Goal: Information Seeking & Learning: Learn about a topic

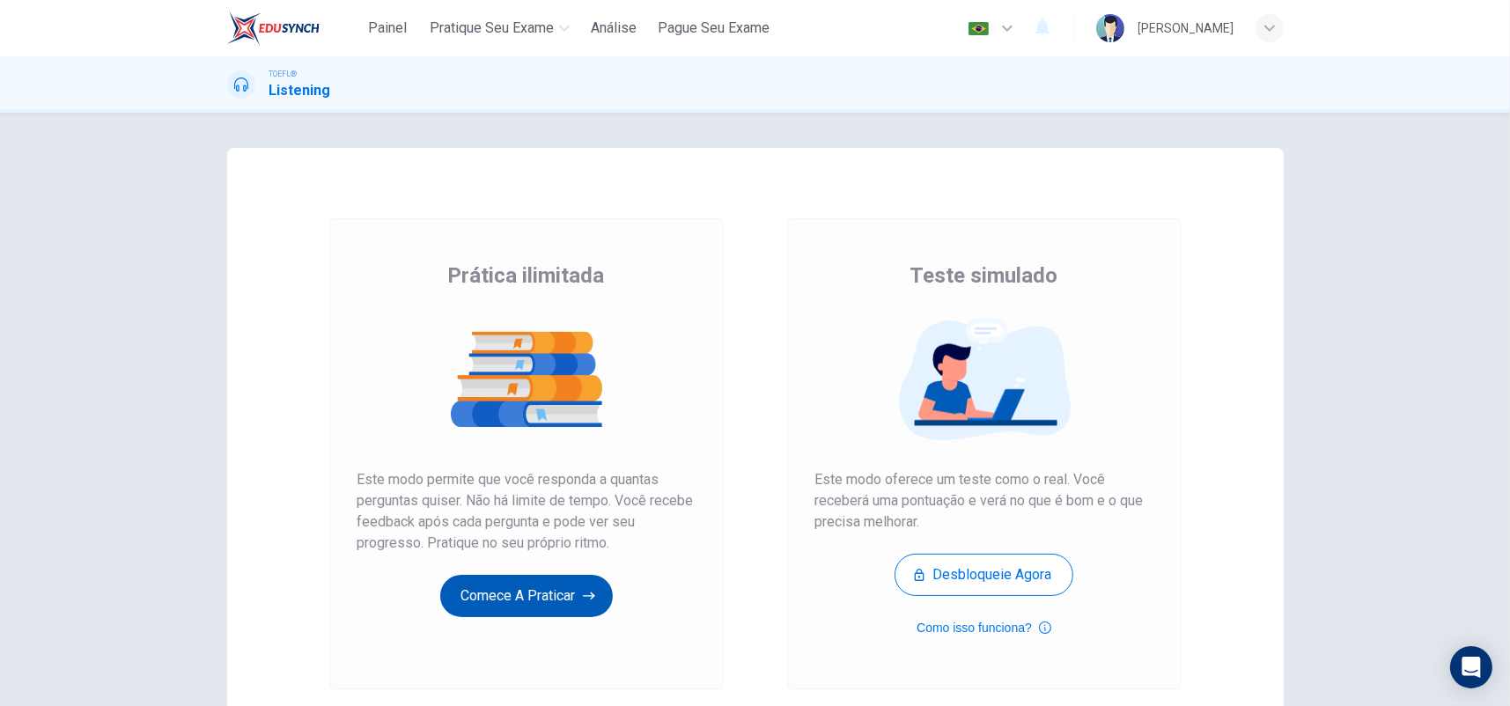
drag, startPoint x: 0, startPoint y: 0, endPoint x: 527, endPoint y: 603, distance: 801.0
click at [527, 603] on button "Comece a praticar" at bounding box center [526, 596] width 173 height 42
click at [528, 598] on button "Comece a praticar" at bounding box center [526, 596] width 173 height 42
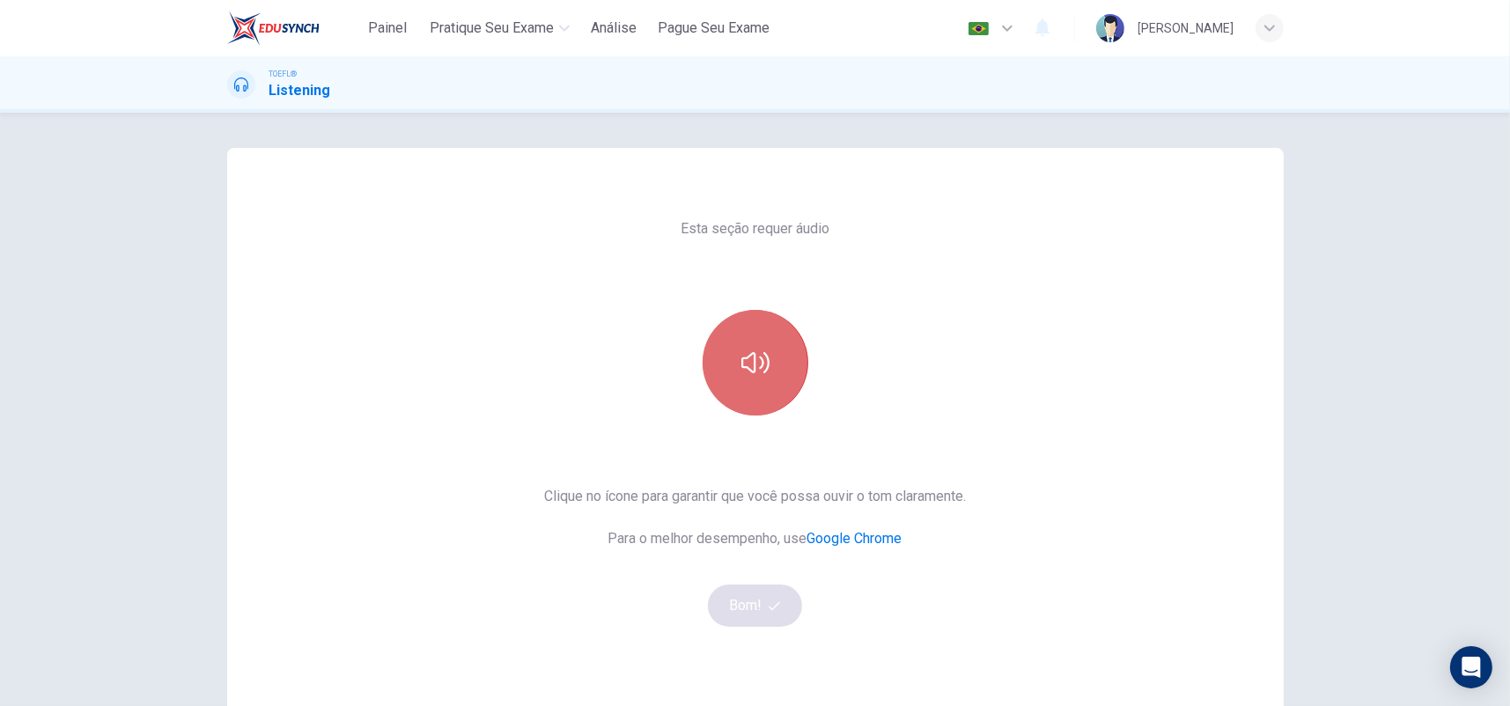
click at [729, 367] on button "button" at bounding box center [755, 363] width 106 height 106
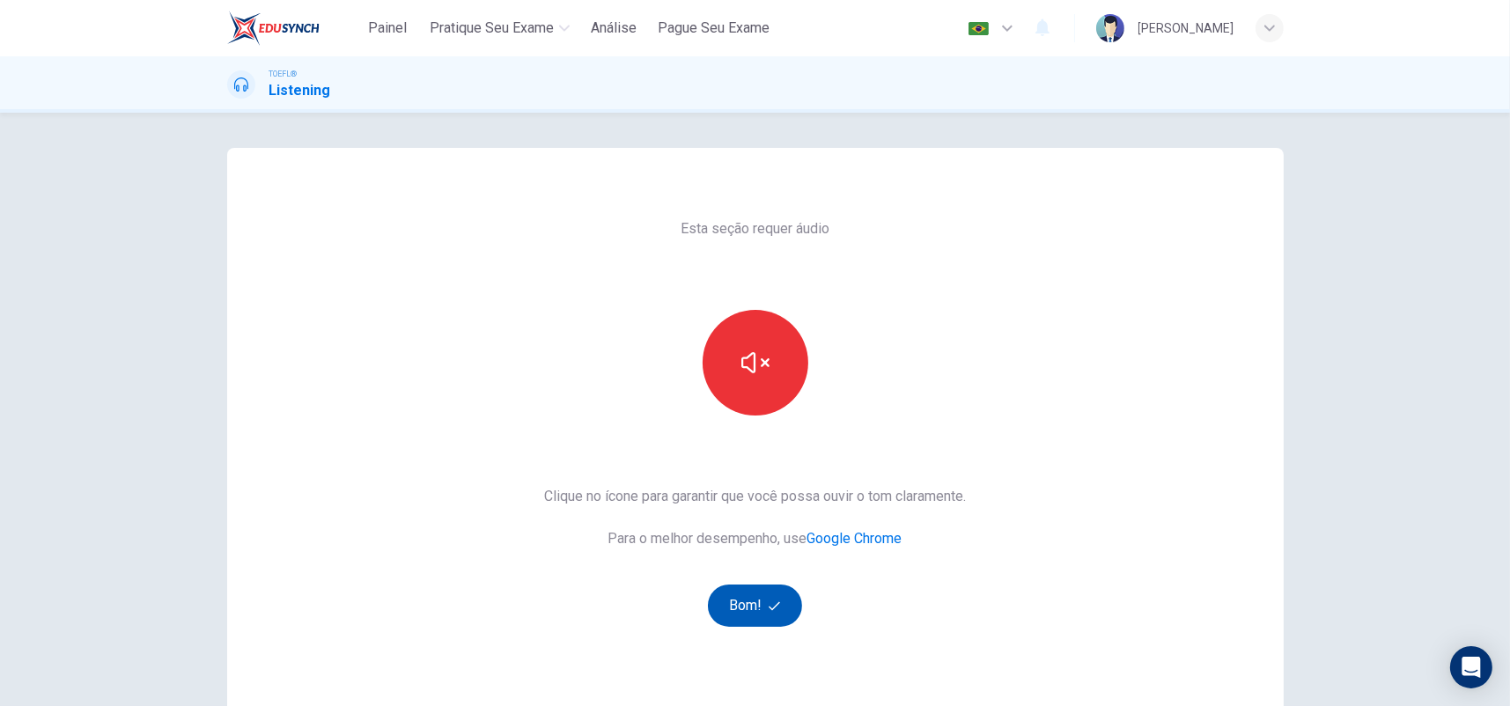
click at [739, 593] on button "Bom!" at bounding box center [755, 605] width 94 height 42
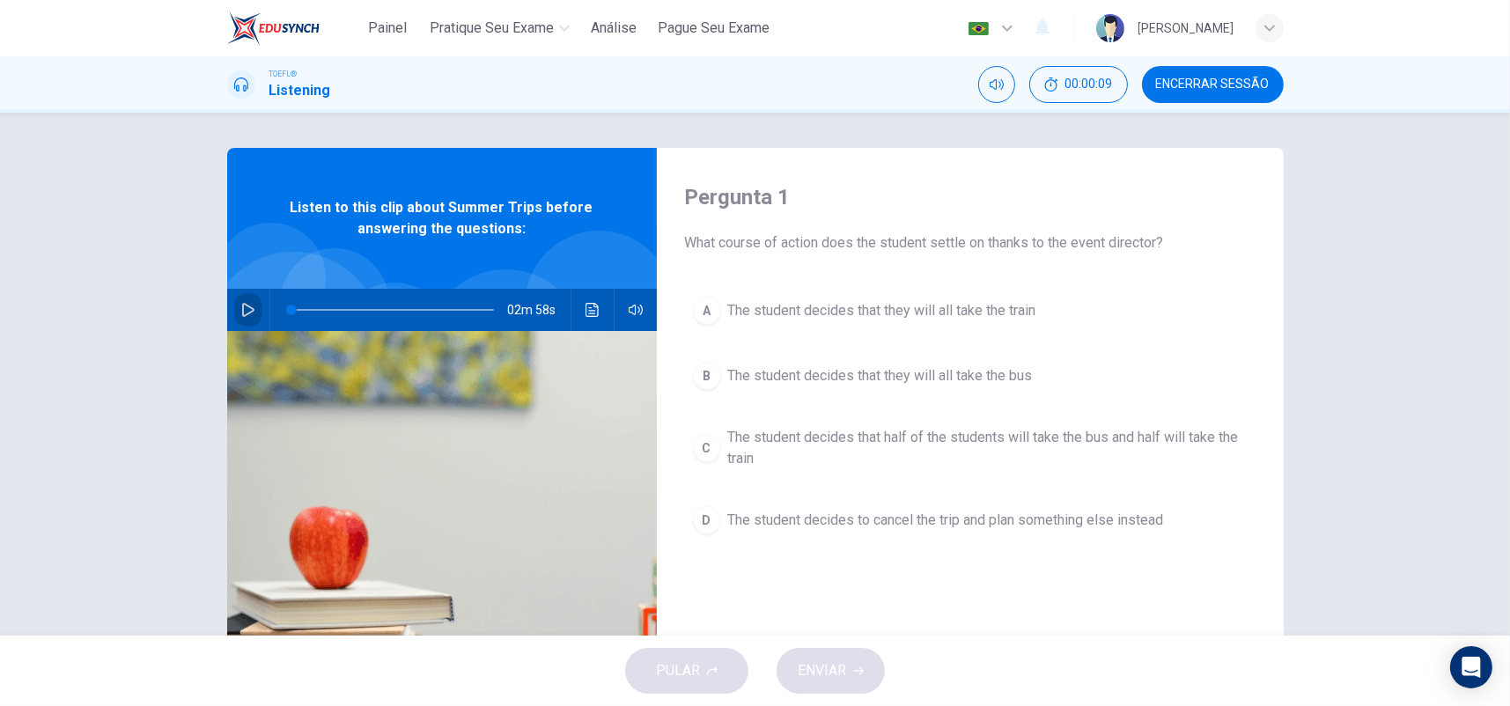
click at [252, 306] on button "button" at bounding box center [248, 310] width 28 height 42
type input "0"
click at [1002, 432] on span "The student decides that half of the students will take the bus and half will t…" at bounding box center [987, 448] width 519 height 42
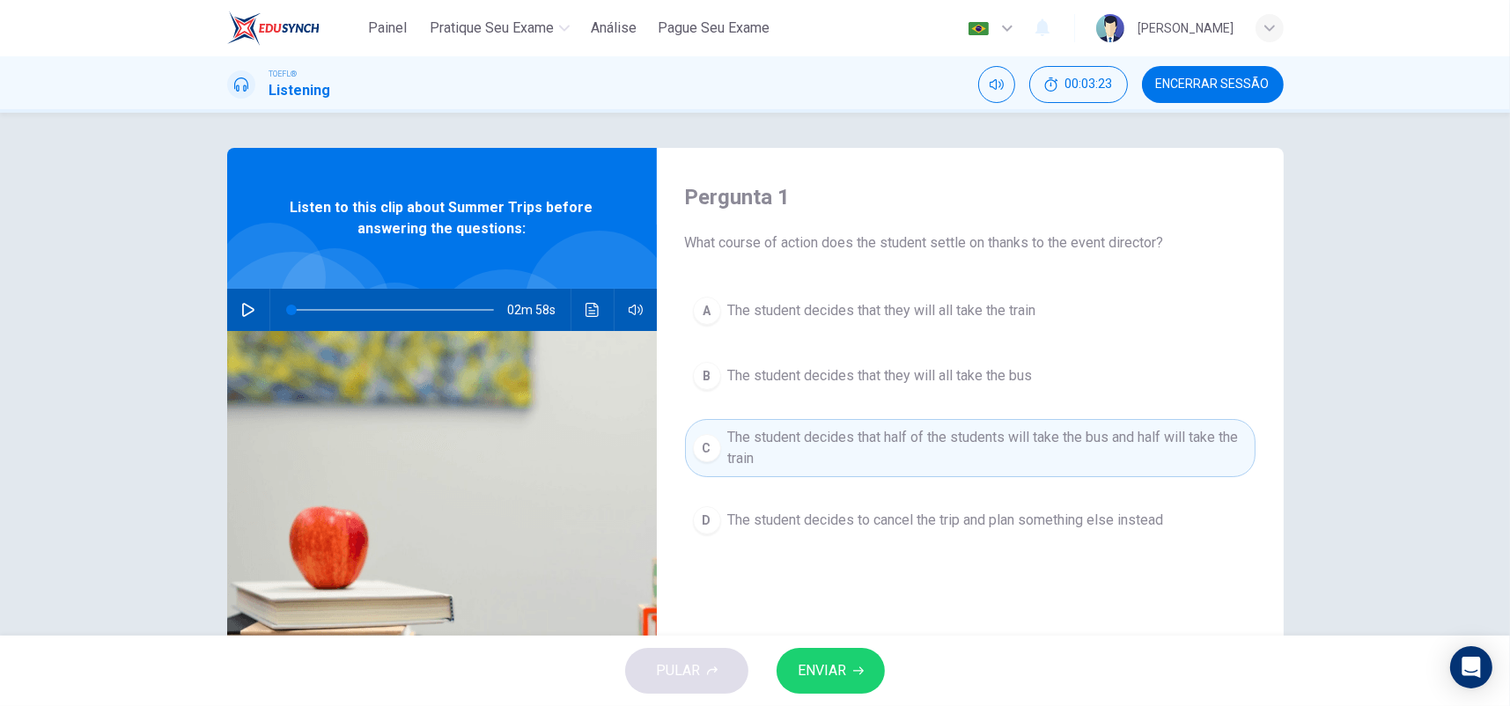
click at [869, 656] on button "ENVIAR" at bounding box center [830, 671] width 108 height 46
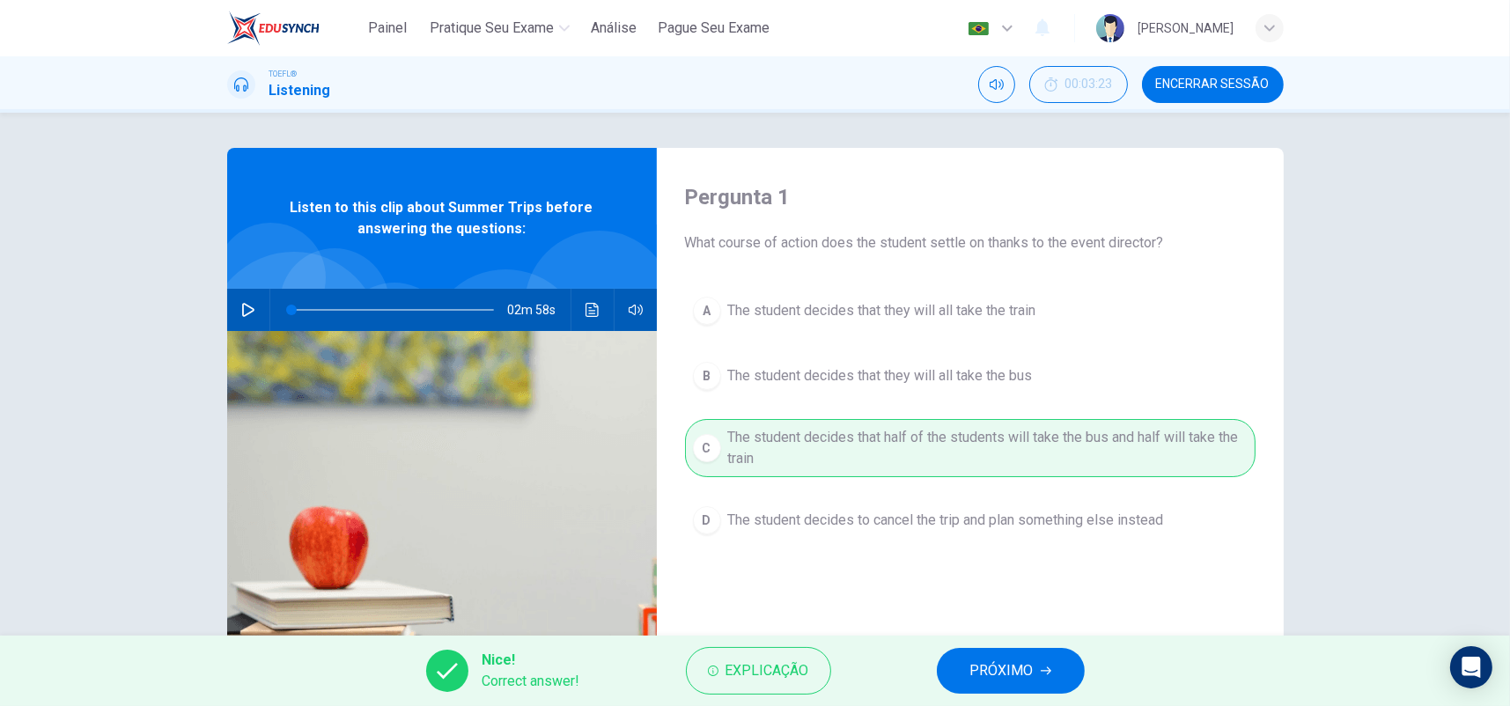
click at [995, 668] on span "PRÓXIMO" at bounding box center [1001, 670] width 63 height 25
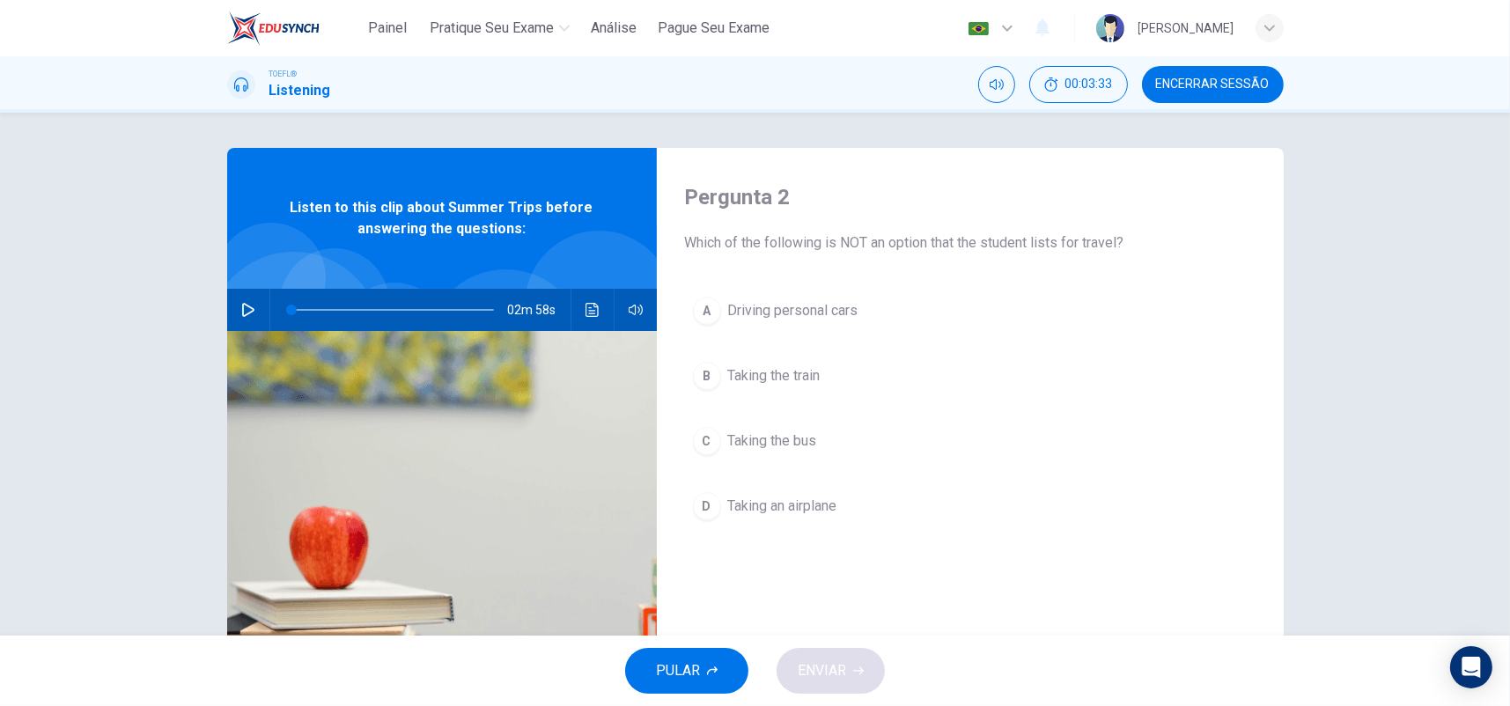
click at [802, 329] on button "A Driving personal cars" at bounding box center [970, 311] width 570 height 44
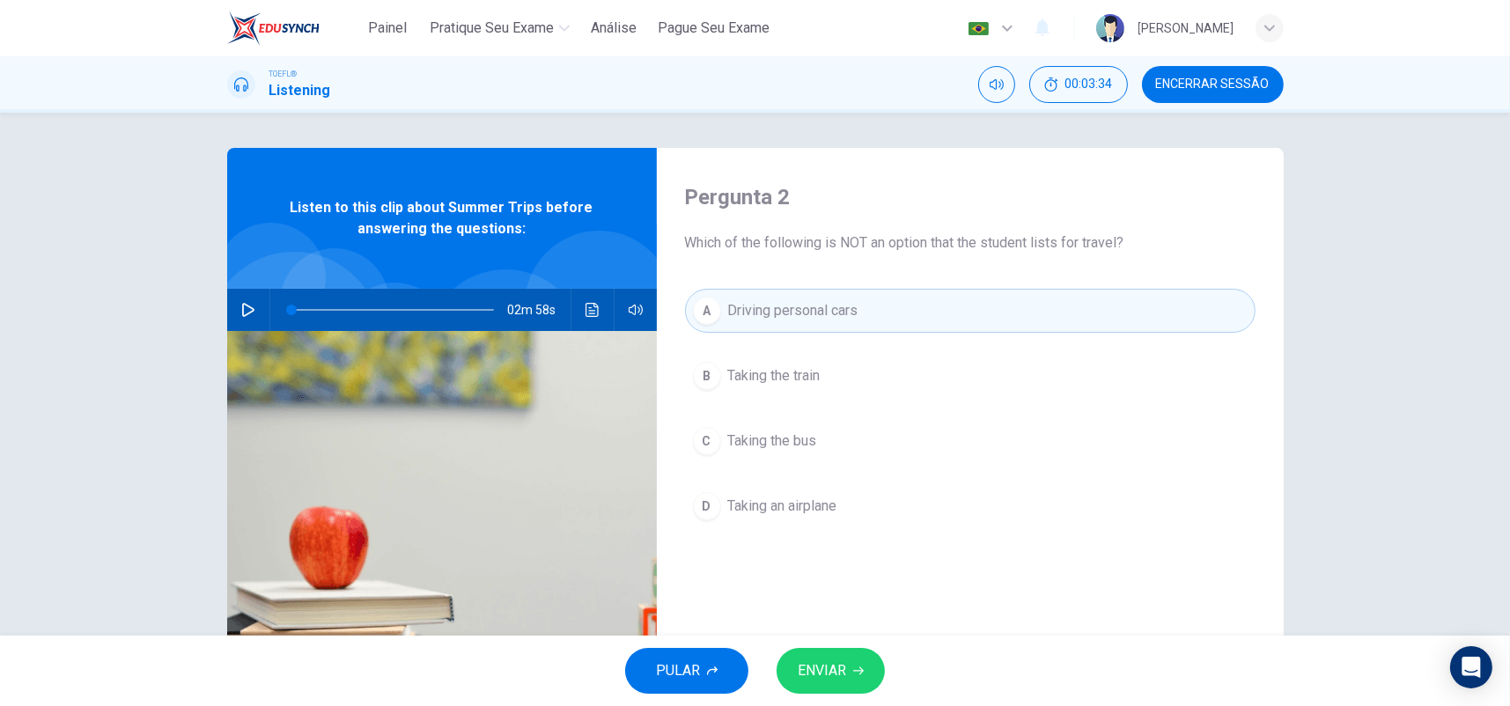
click at [860, 671] on icon "button" at bounding box center [858, 670] width 11 height 11
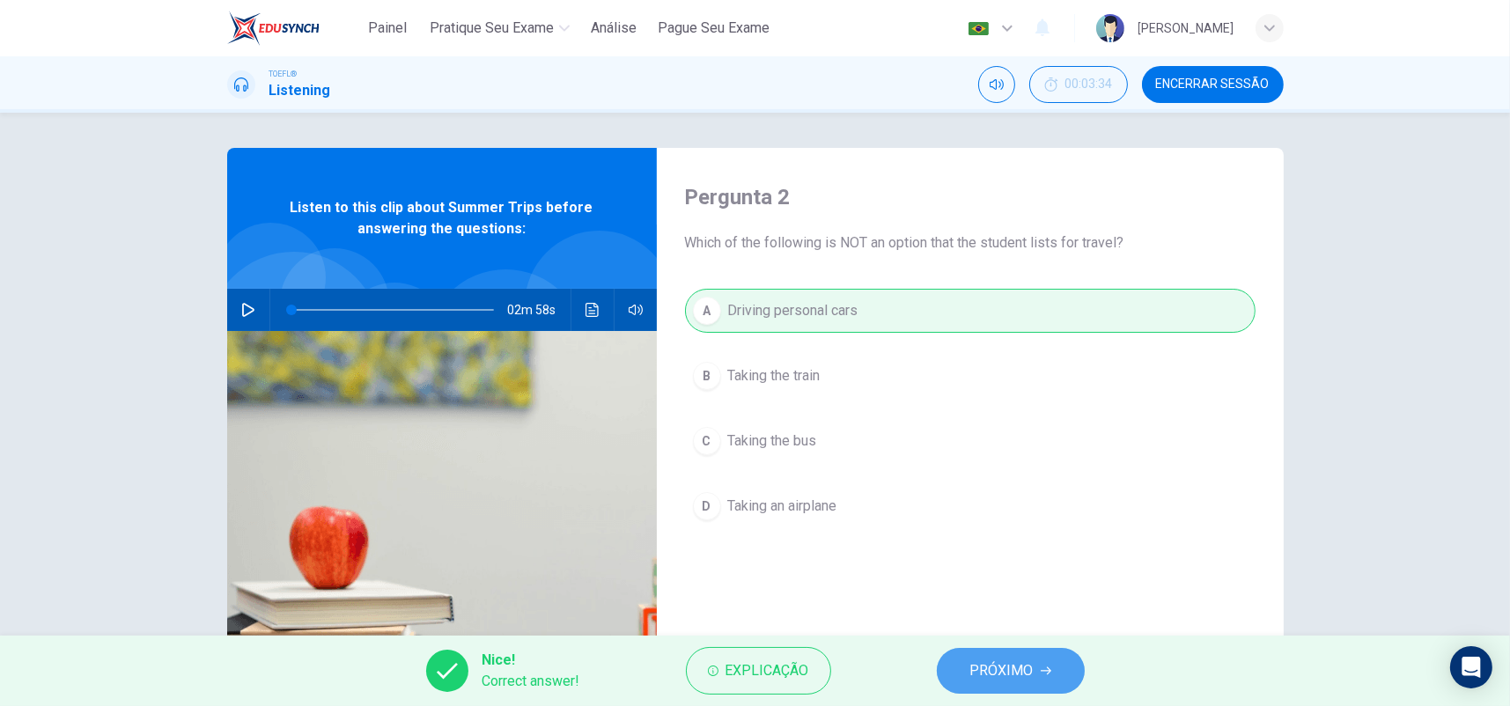
click at [975, 653] on button "PRÓXIMO" at bounding box center [1011, 671] width 148 height 46
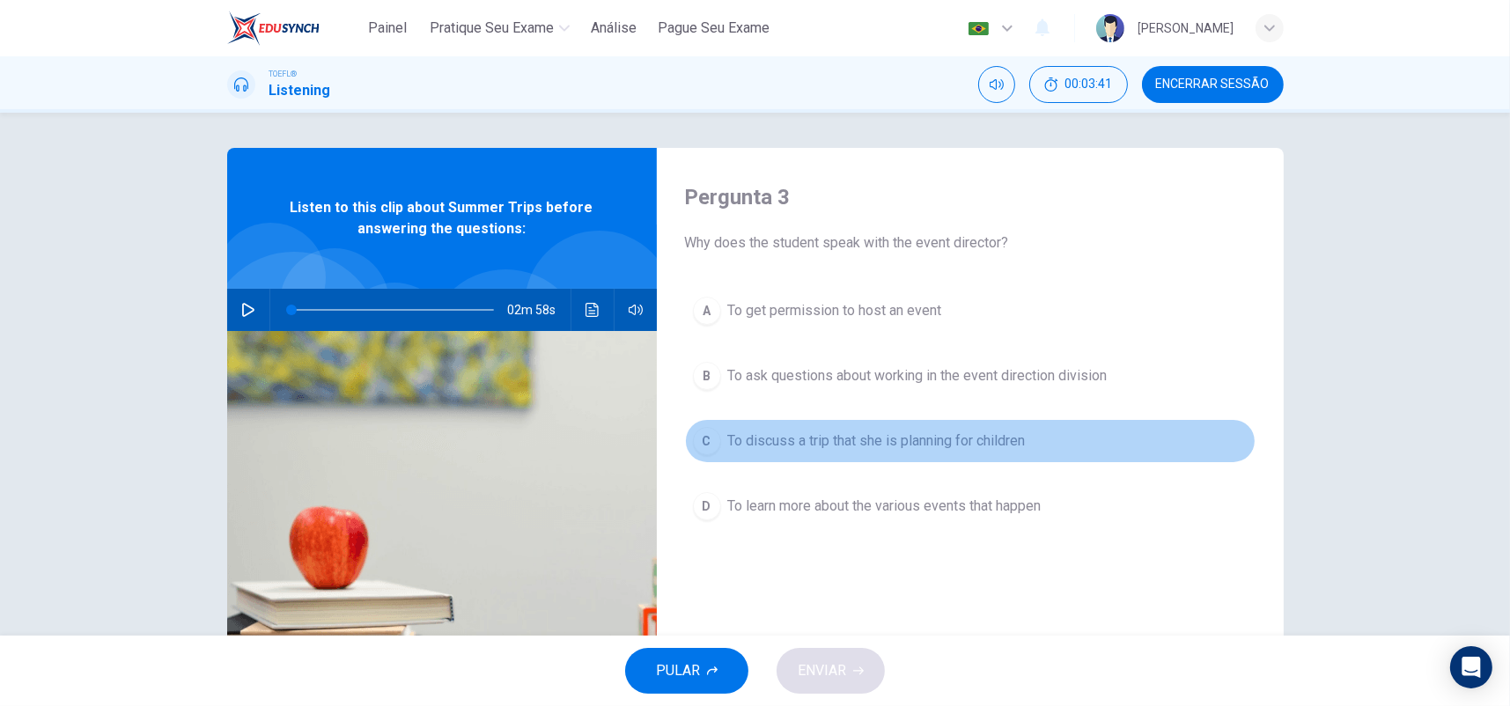
click at [930, 442] on span "To discuss a trip that she is planning for children" at bounding box center [877, 440] width 298 height 21
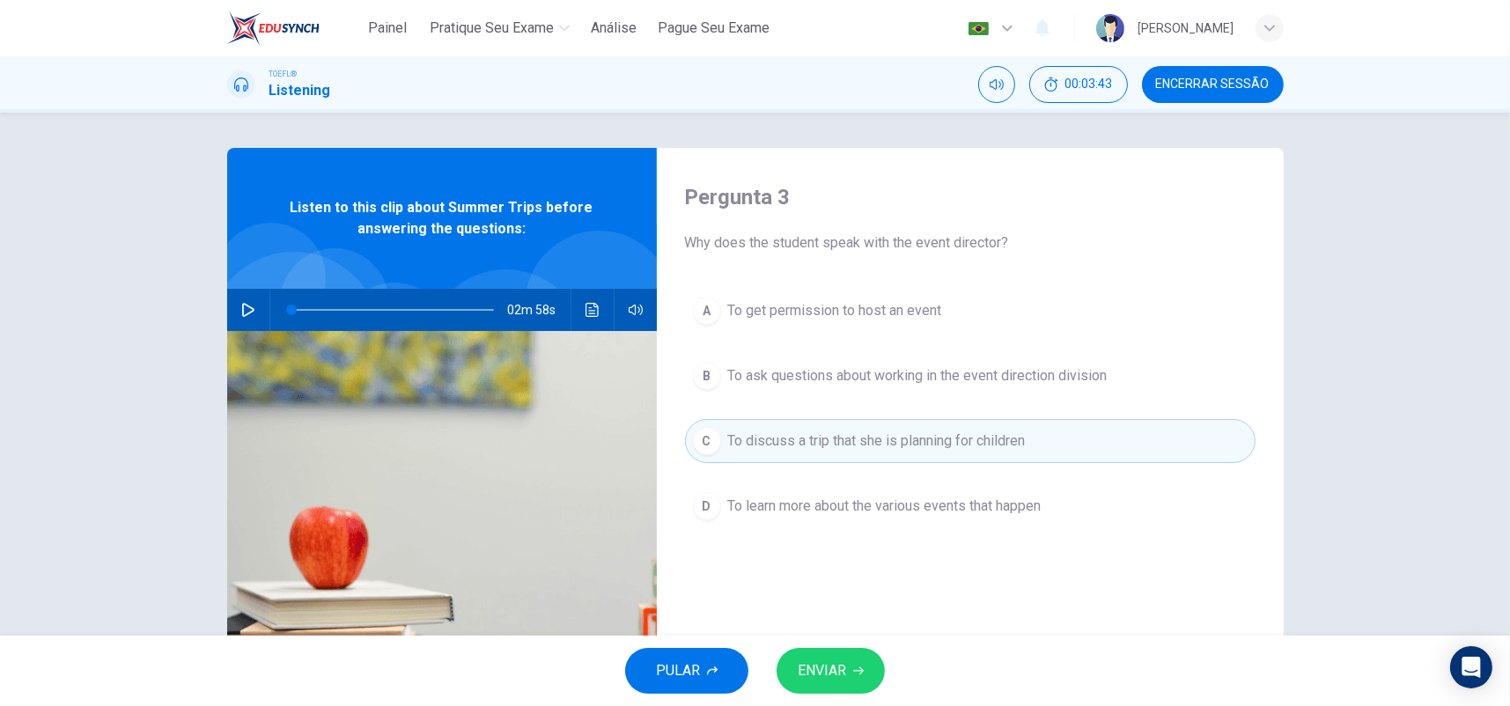
click at [852, 658] on button "ENVIAR" at bounding box center [830, 671] width 108 height 46
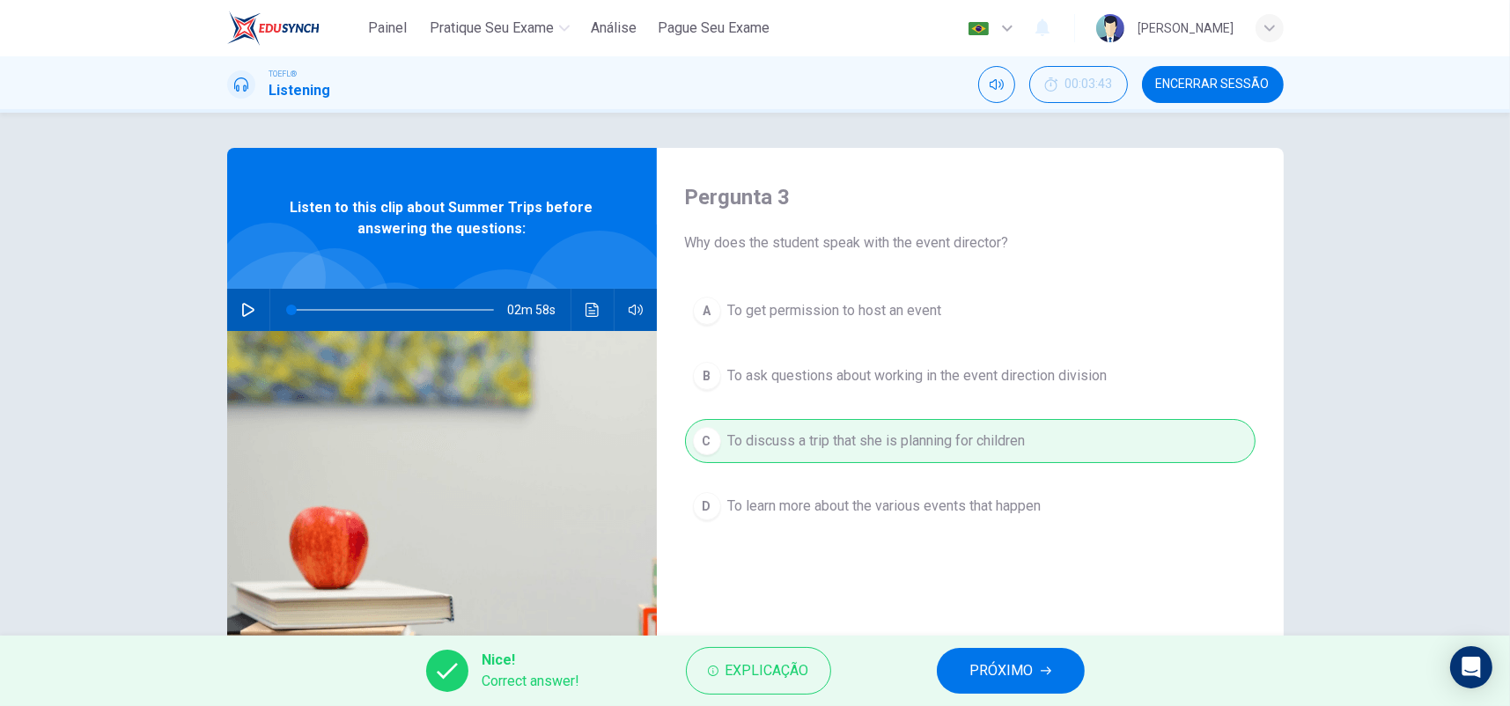
click at [965, 671] on button "PRÓXIMO" at bounding box center [1011, 671] width 148 height 46
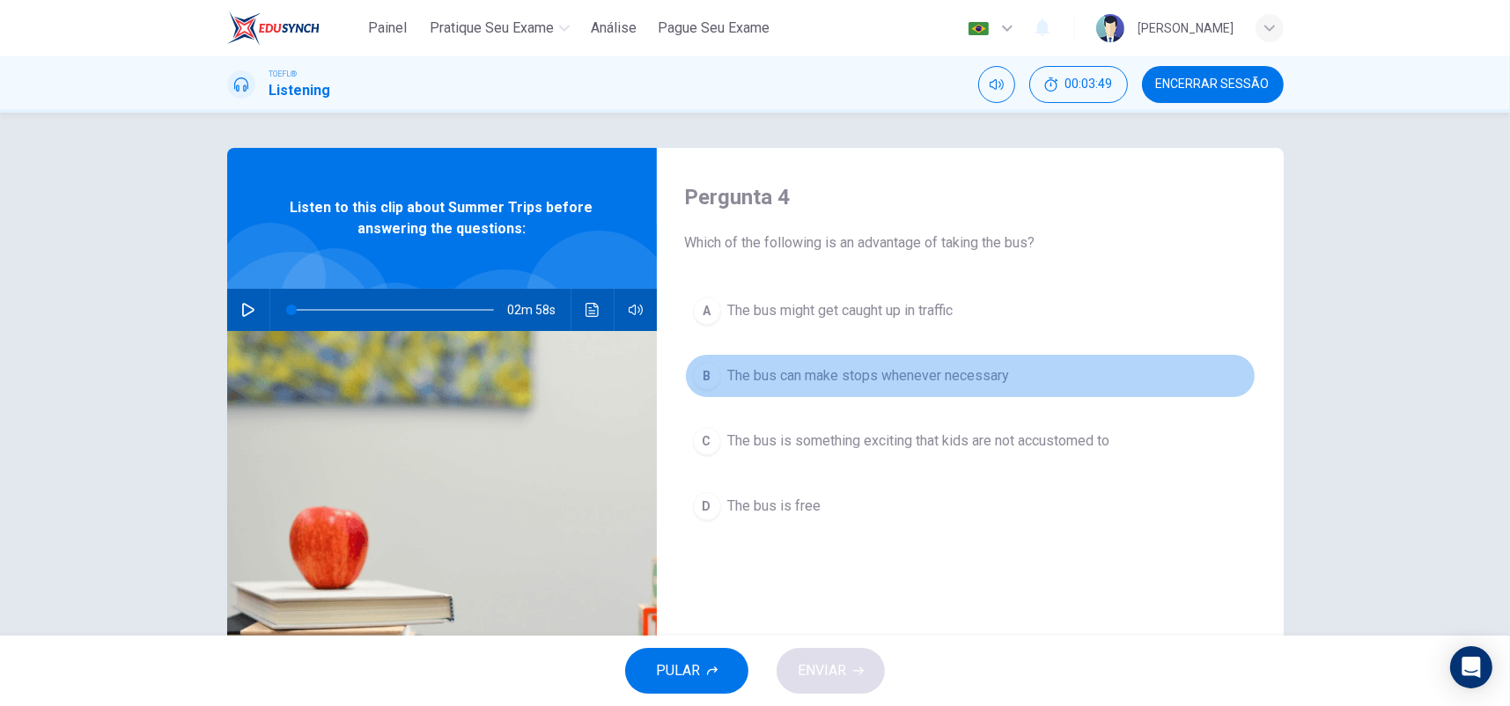
click at [880, 370] on span "The bus can make stops whenever necessary" at bounding box center [869, 375] width 282 height 21
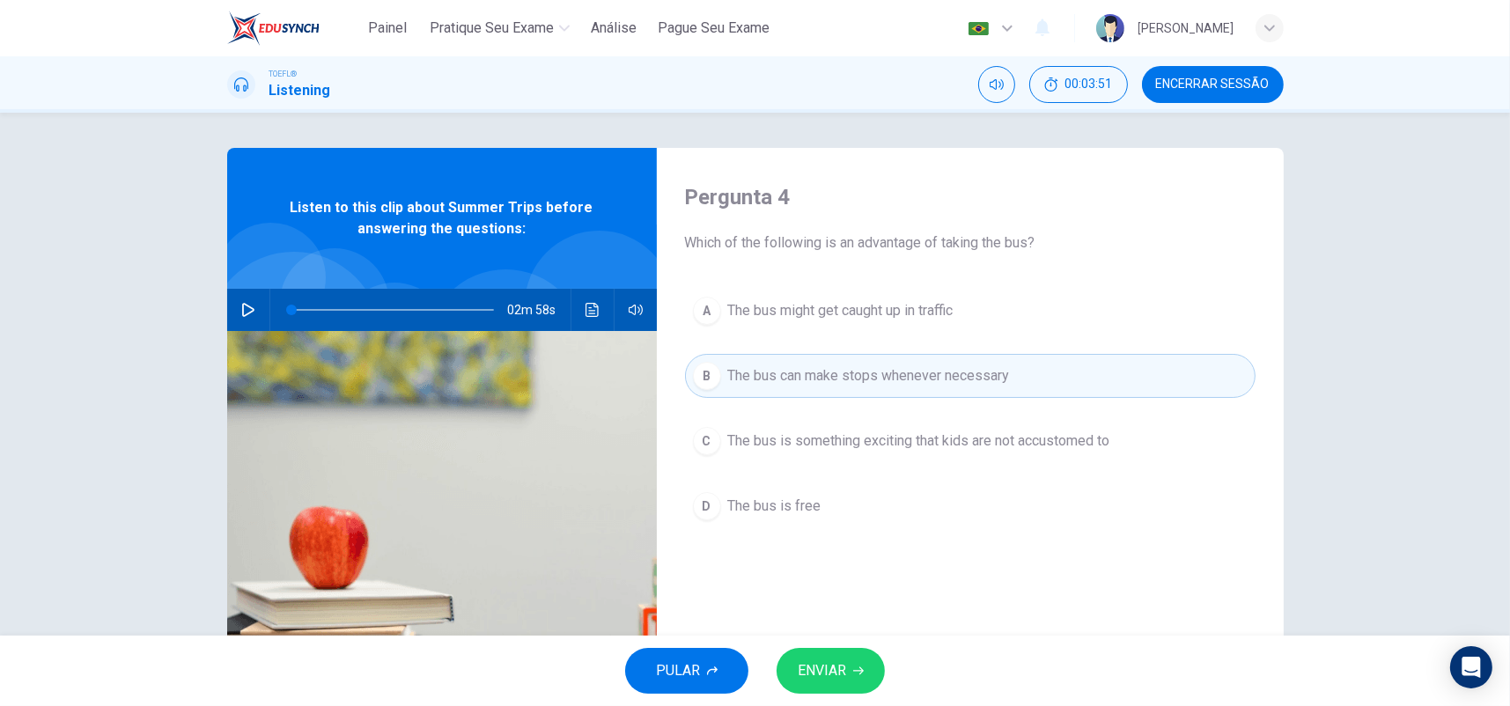
click at [829, 664] on span "ENVIAR" at bounding box center [822, 670] width 48 height 25
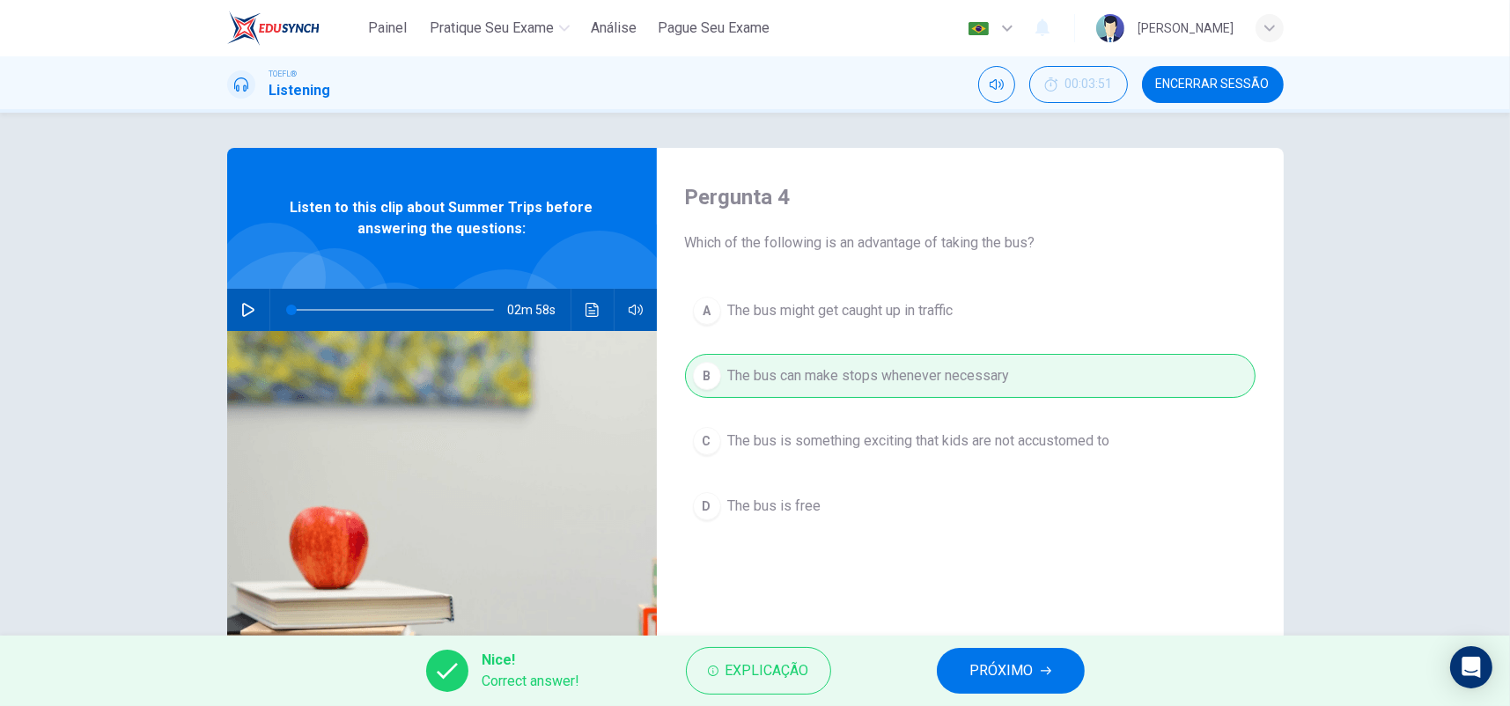
click at [1049, 682] on button "PRÓXIMO" at bounding box center [1011, 671] width 148 height 46
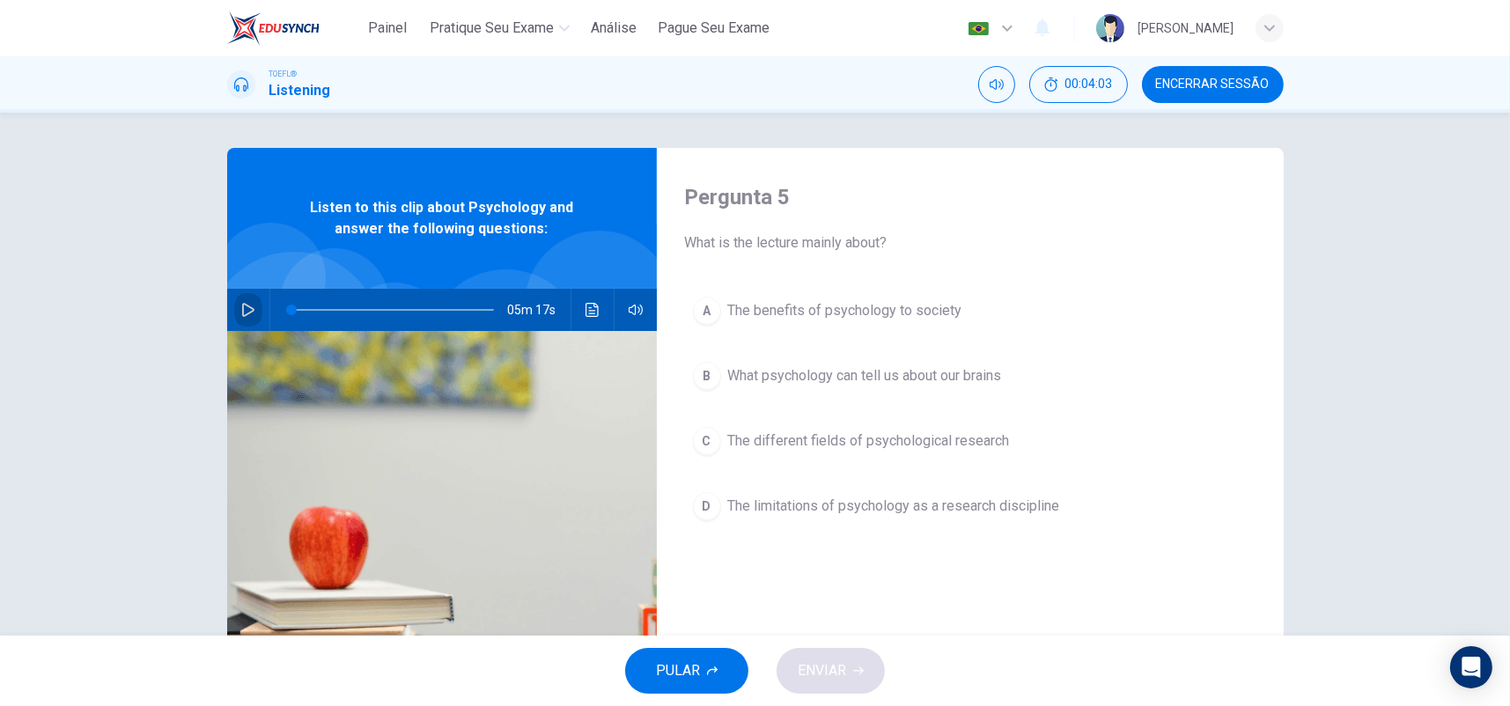
click at [246, 309] on icon "button" at bounding box center [248, 310] width 14 height 14
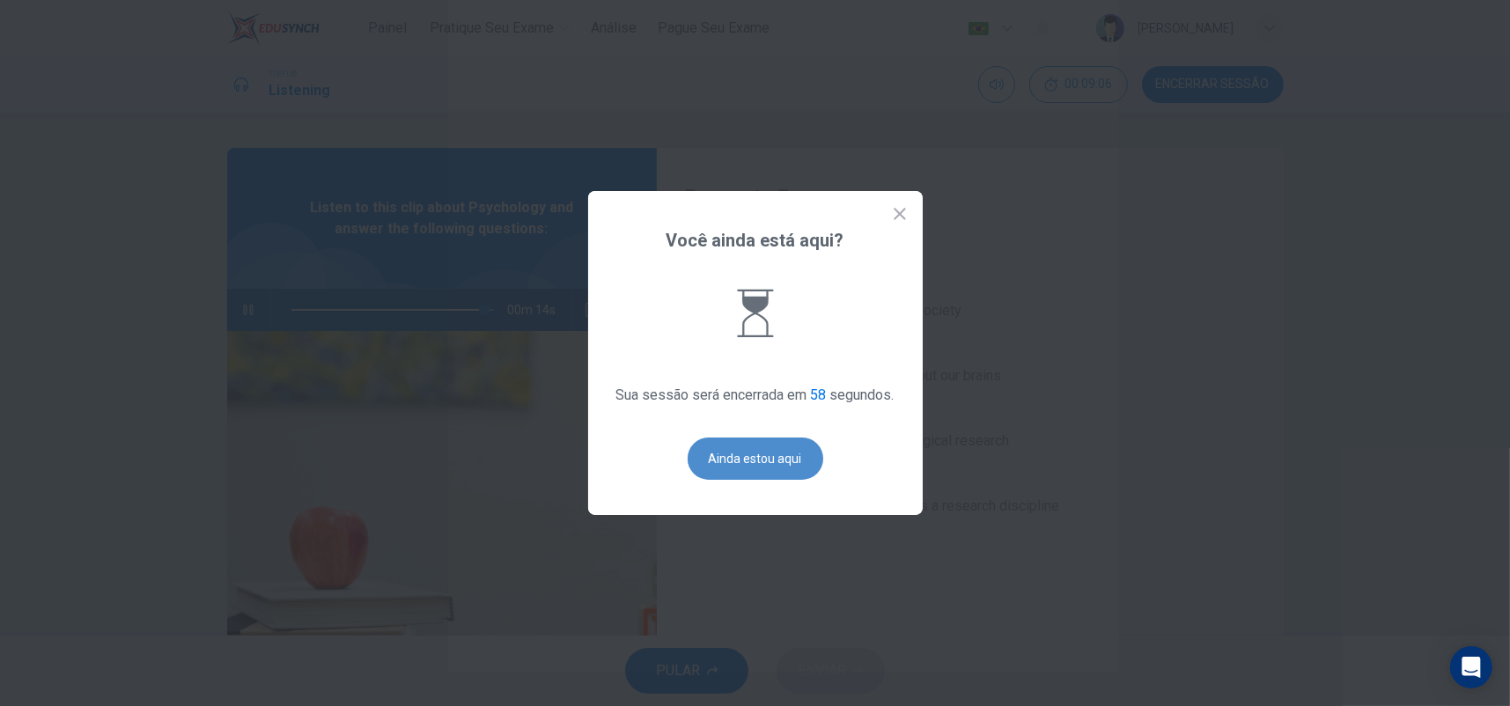
click at [722, 451] on button "Ainda estou aqui" at bounding box center [755, 458] width 136 height 42
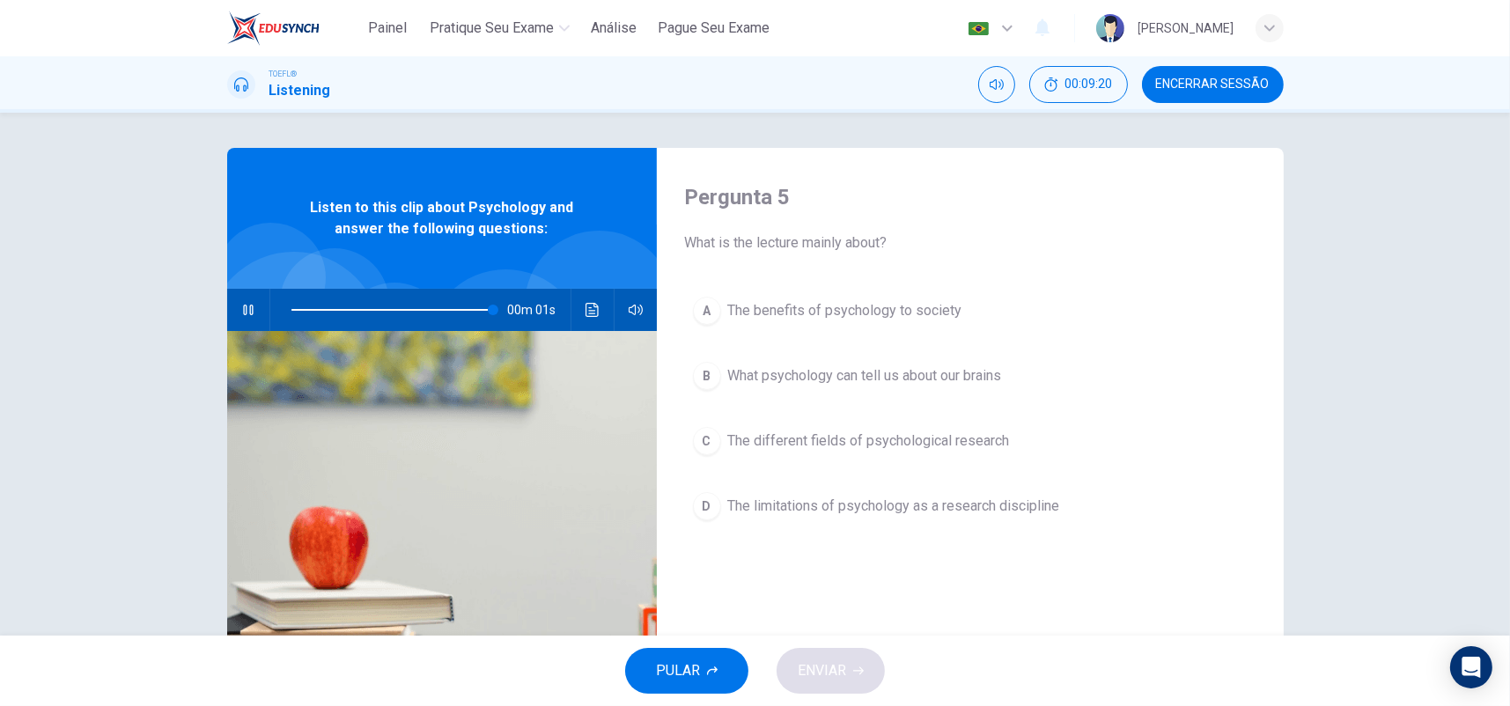
type input "0"
click at [827, 438] on span "The different fields of psychological research" at bounding box center [869, 440] width 282 height 21
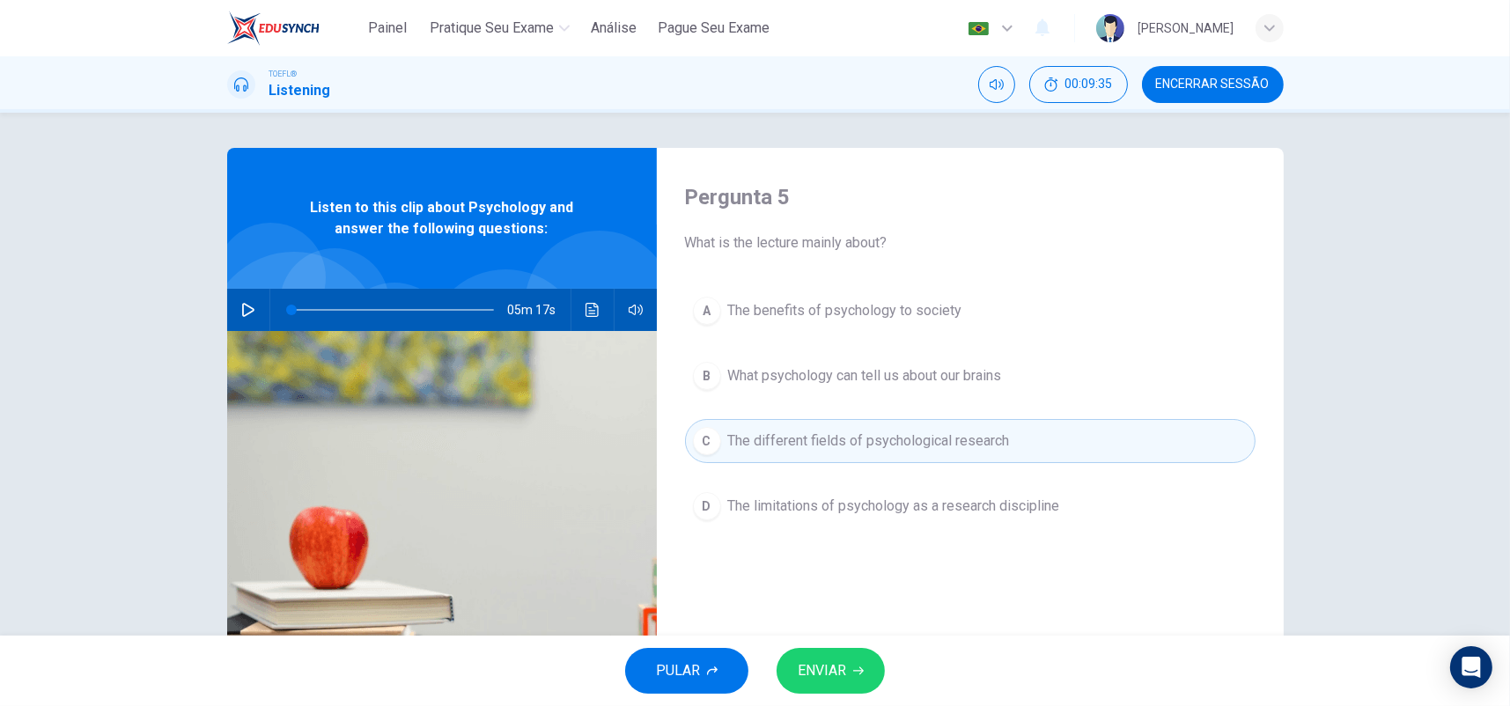
click at [851, 663] on button "ENVIAR" at bounding box center [830, 671] width 108 height 46
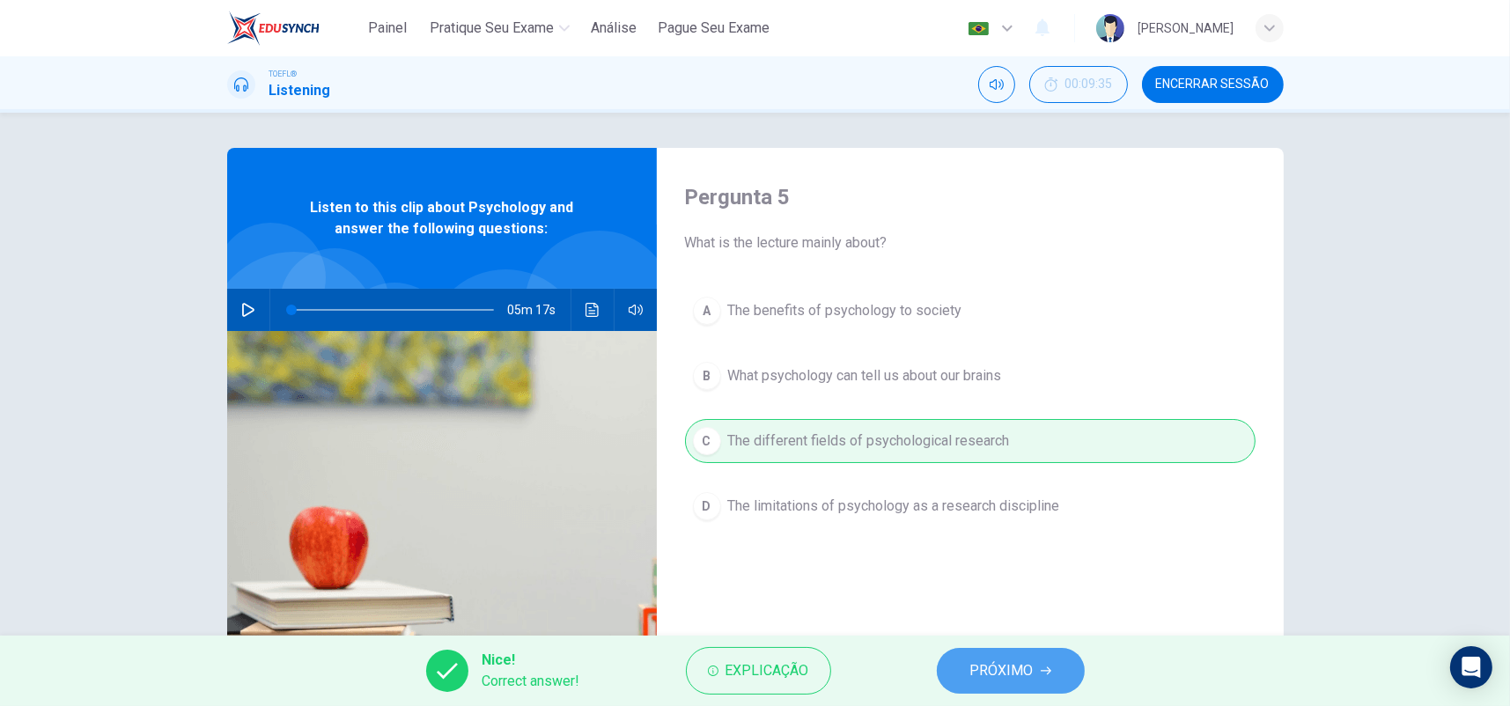
click at [968, 656] on button "PRÓXIMO" at bounding box center [1011, 671] width 148 height 46
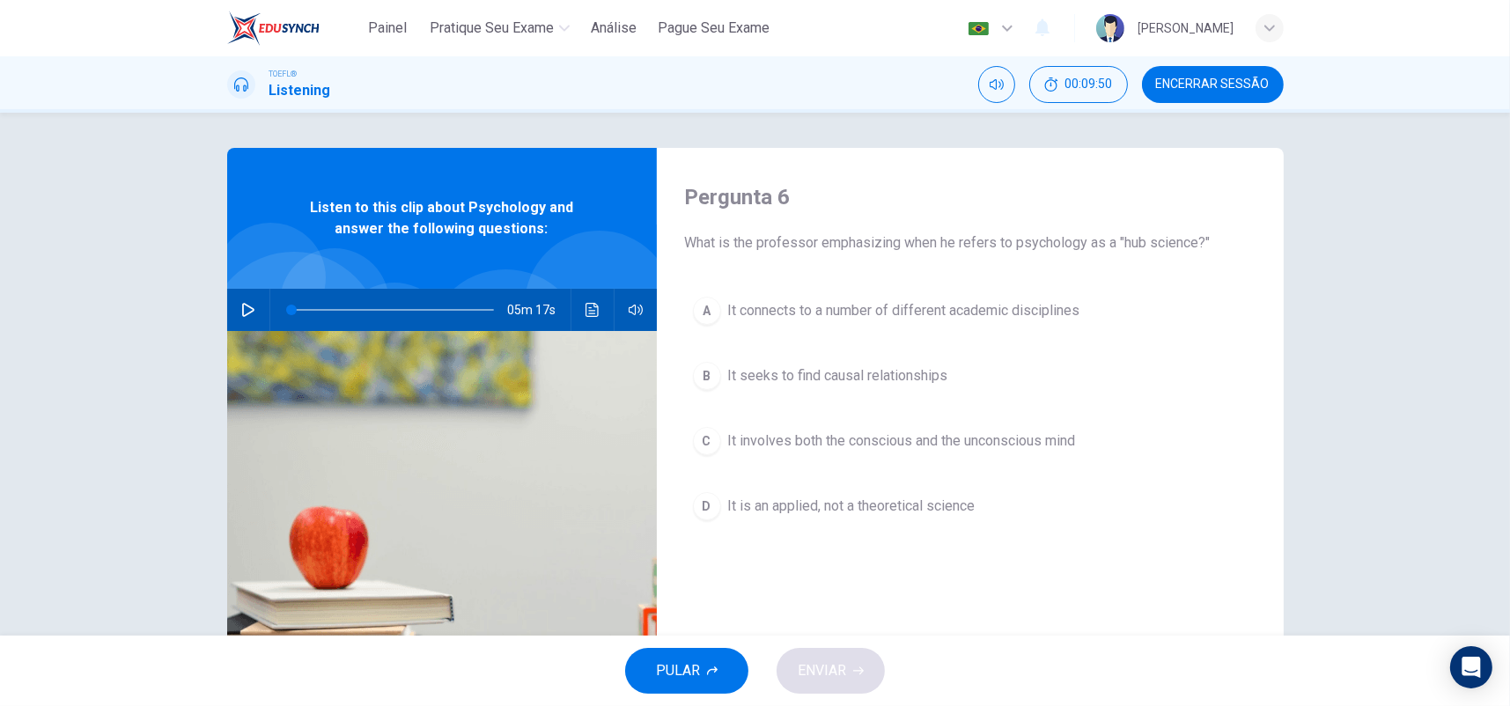
click at [940, 318] on span "It connects to a number of different academic disciplines" at bounding box center [904, 310] width 352 height 21
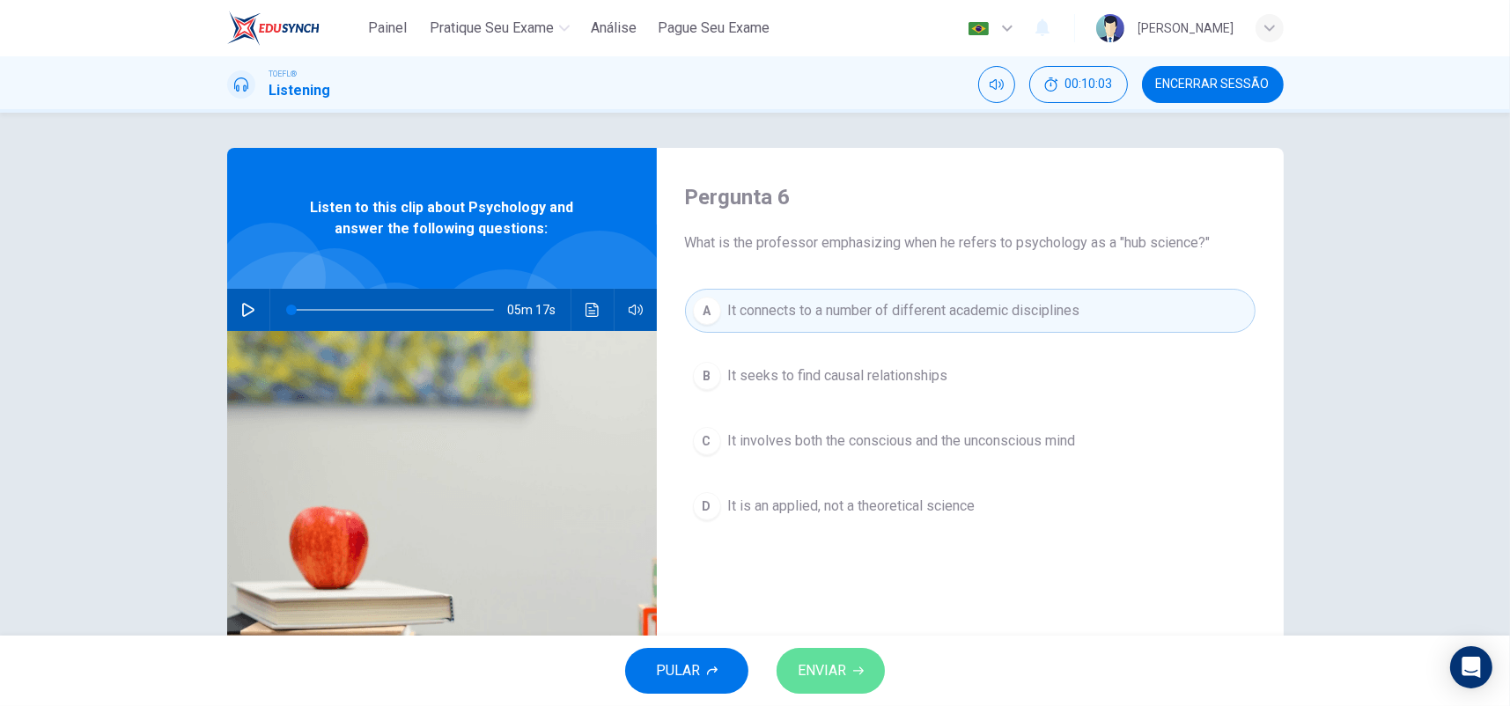
click at [834, 656] on button "ENVIAR" at bounding box center [830, 671] width 108 height 46
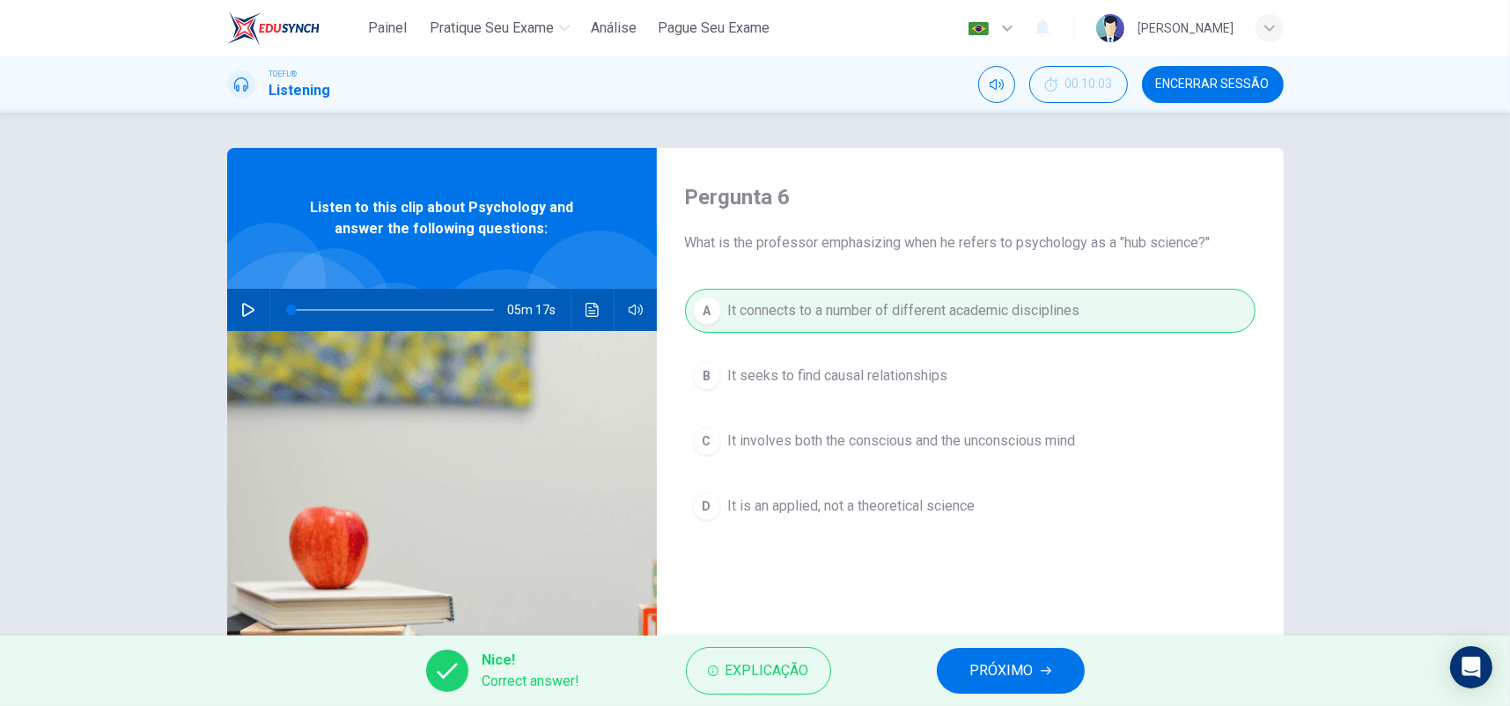
click at [994, 688] on button "PRÓXIMO" at bounding box center [1011, 671] width 148 height 46
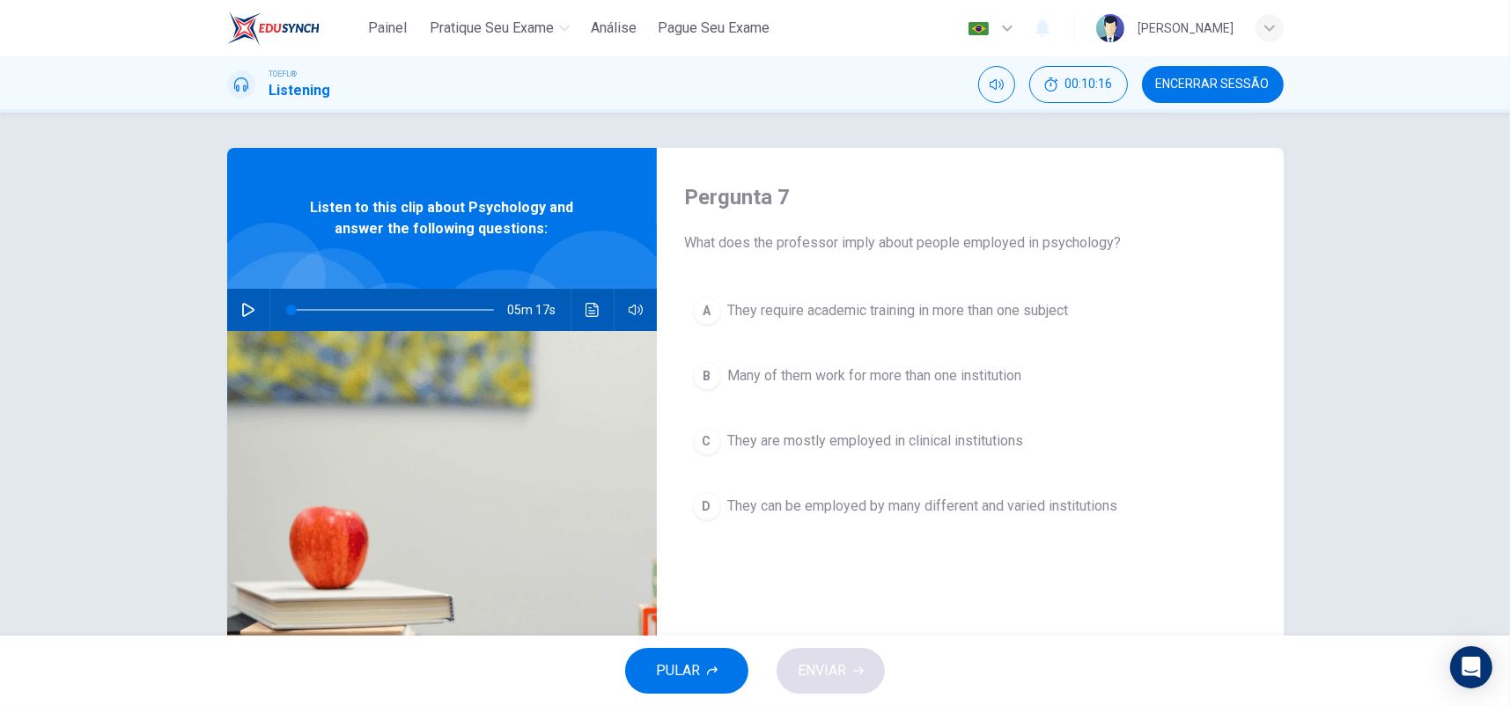
click at [887, 505] on span "They can be employed by many different and varied institutions" at bounding box center [923, 506] width 390 height 21
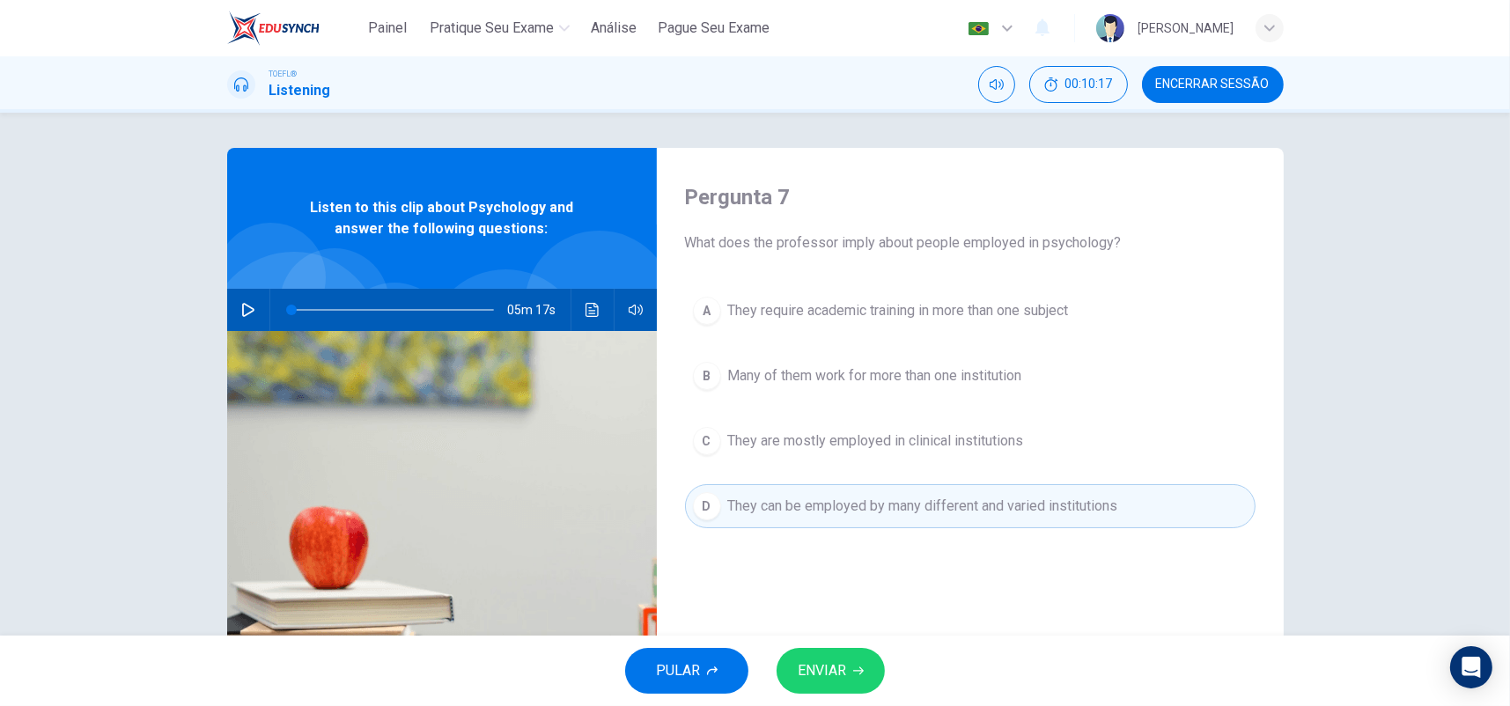
click at [842, 674] on span "ENVIAR" at bounding box center [822, 670] width 48 height 25
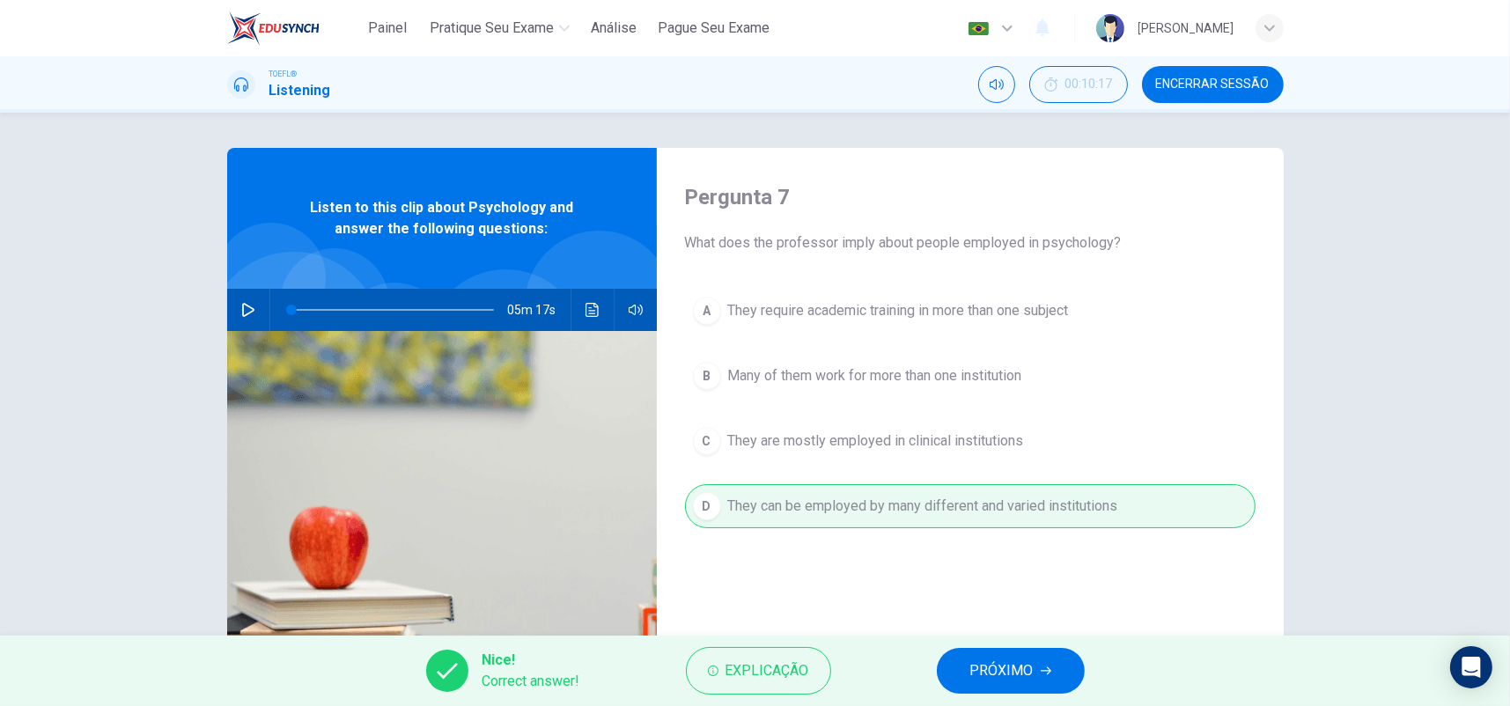
click at [957, 675] on button "PRÓXIMO" at bounding box center [1011, 671] width 148 height 46
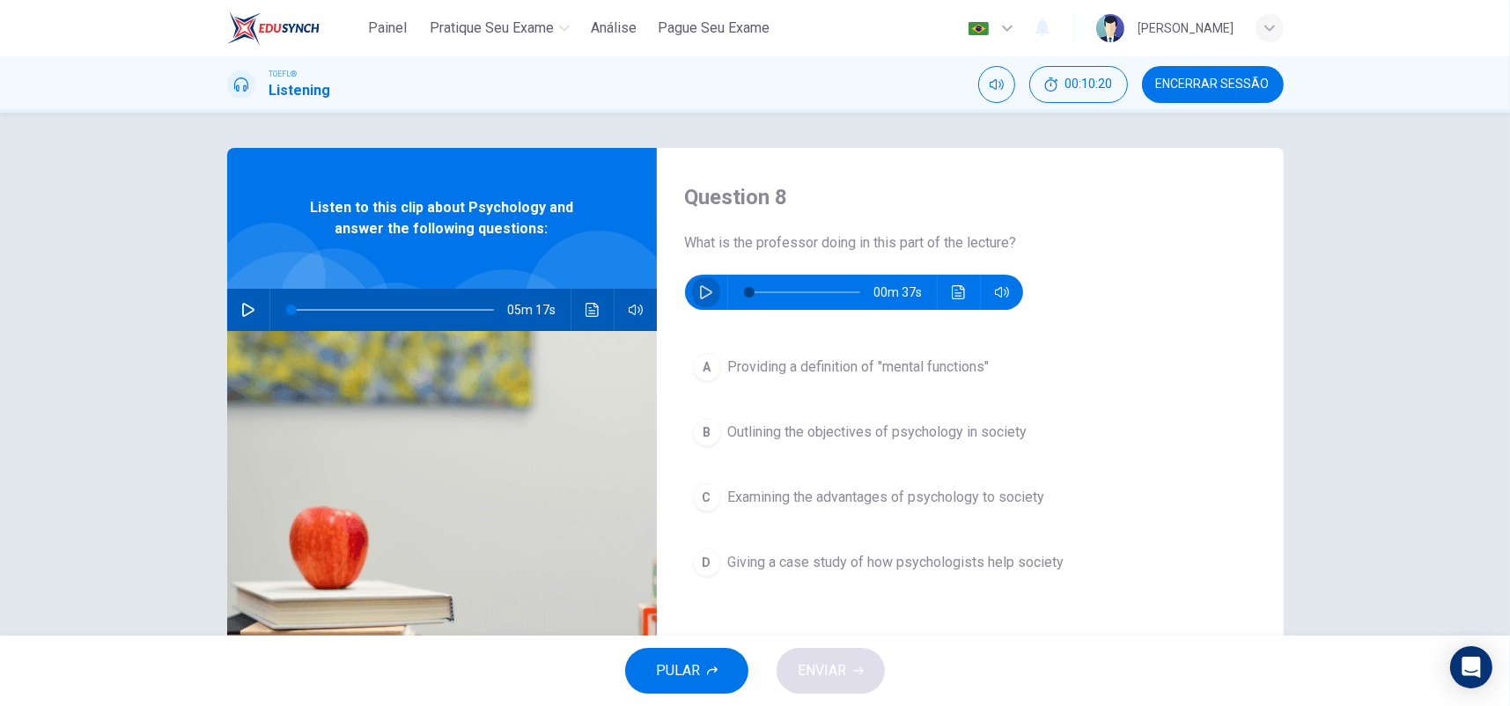
click at [693, 293] on button "button" at bounding box center [706, 292] width 28 height 35
type input "0"
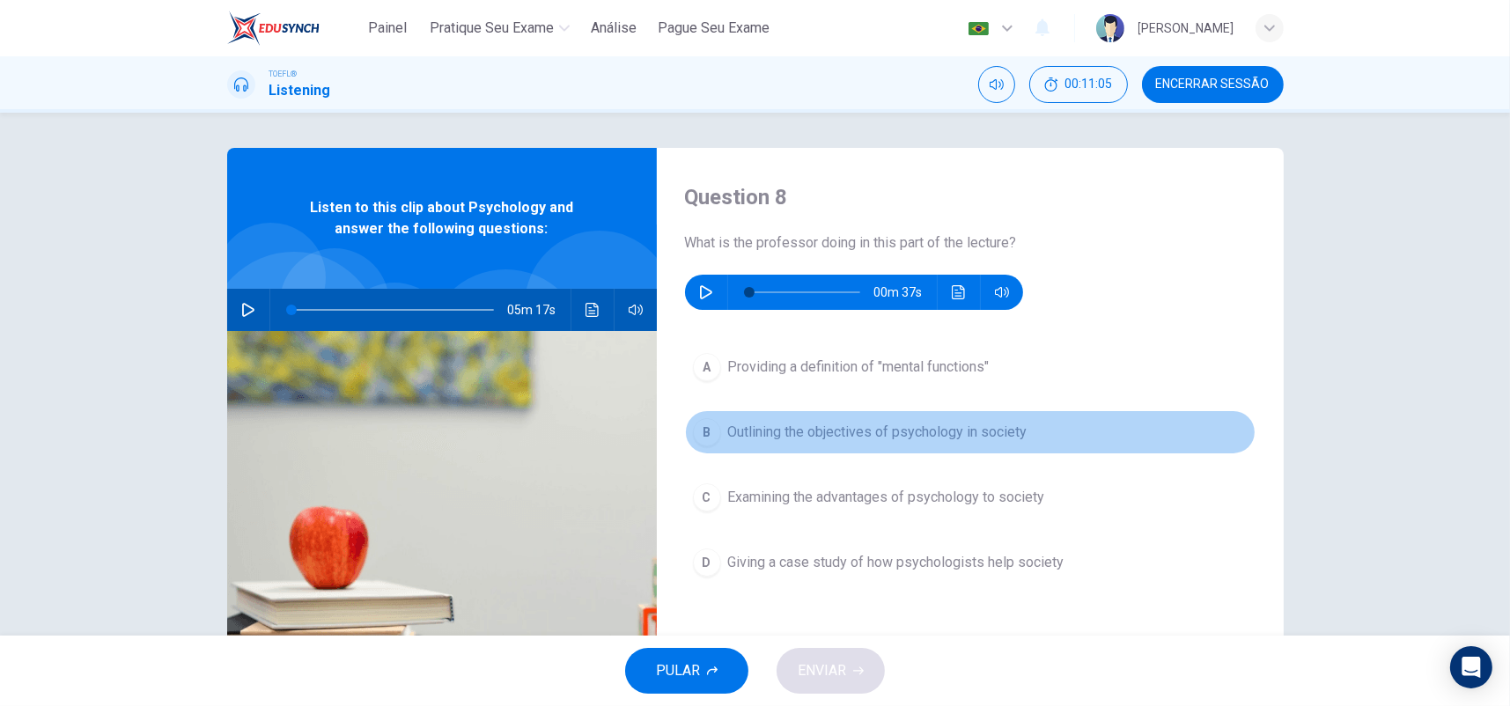
click at [755, 426] on span "Outlining the objectives of psychology in society" at bounding box center [877, 432] width 299 height 21
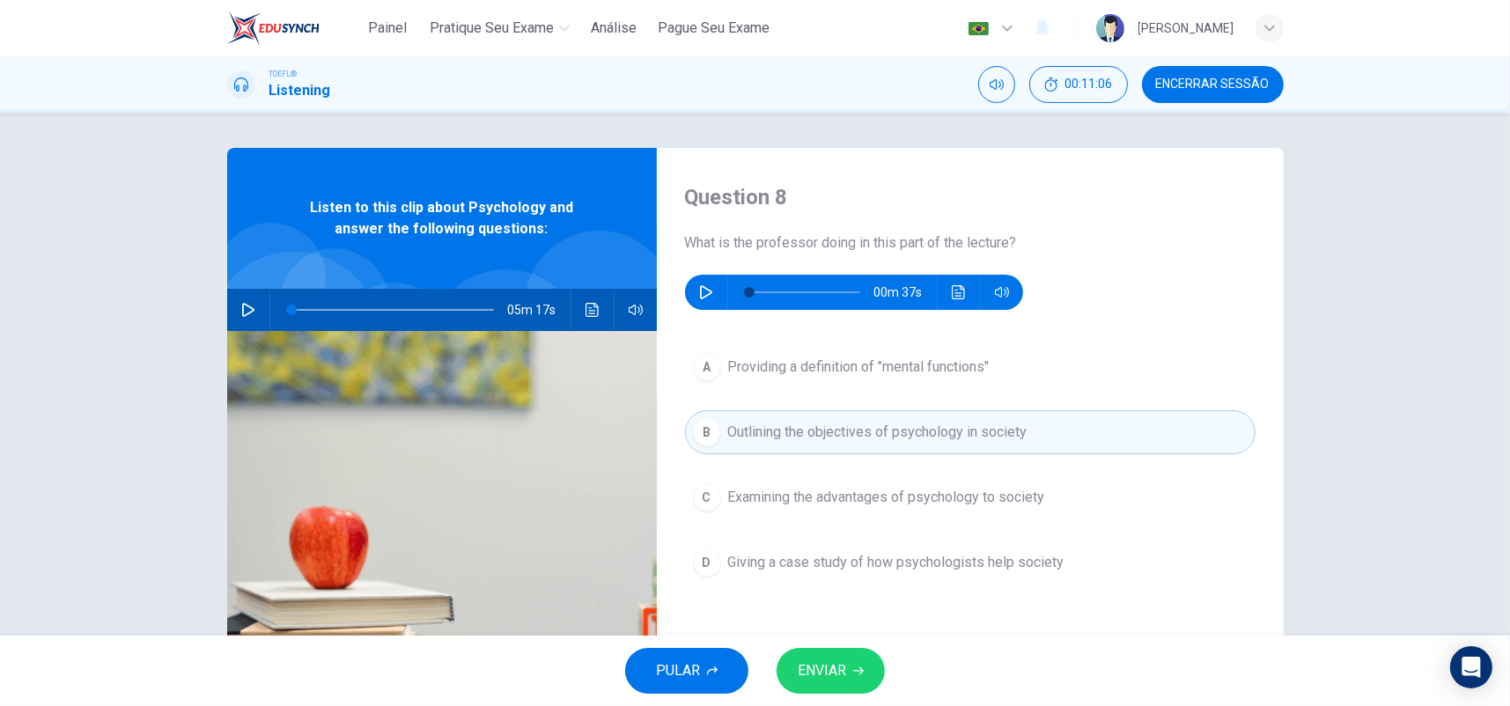
click at [842, 666] on span "ENVIAR" at bounding box center [822, 670] width 48 height 25
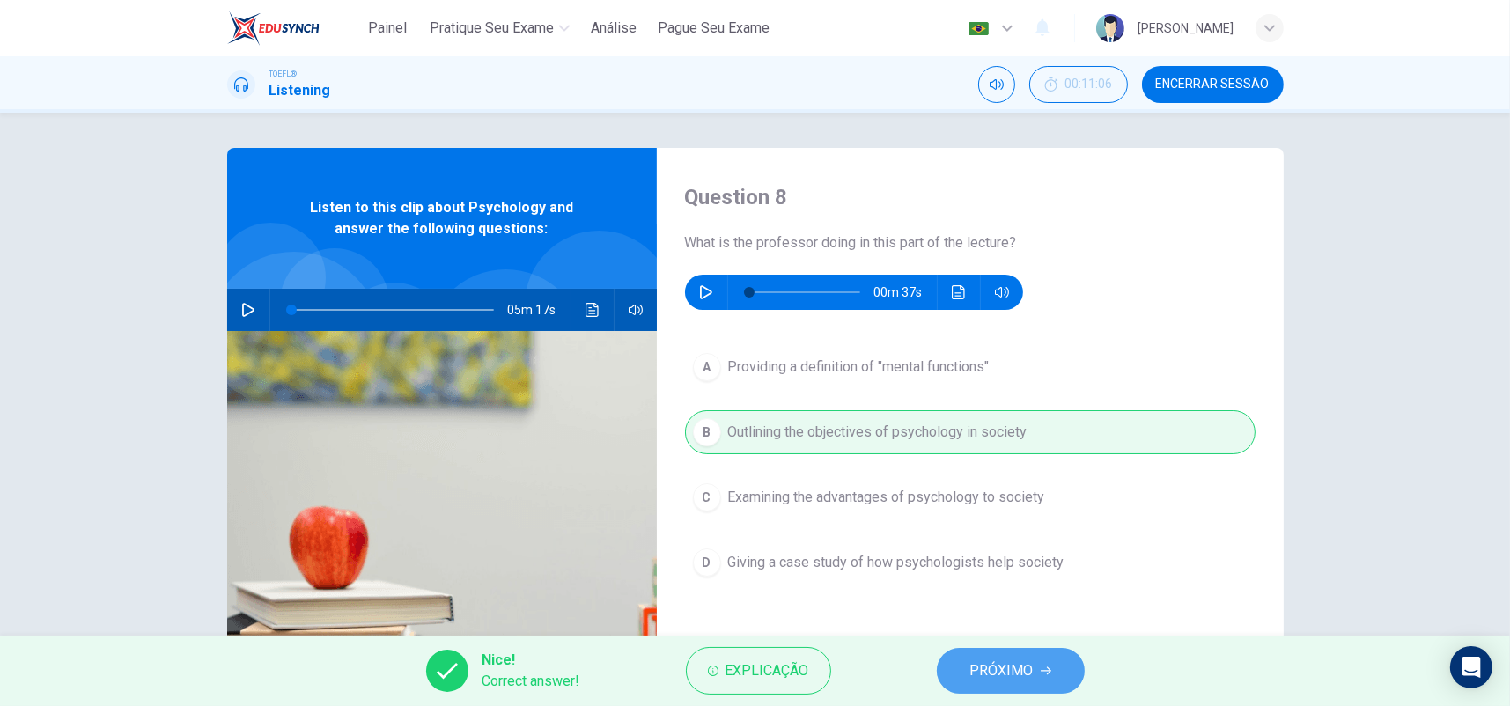
click at [979, 665] on span "PRÓXIMO" at bounding box center [1001, 670] width 63 height 25
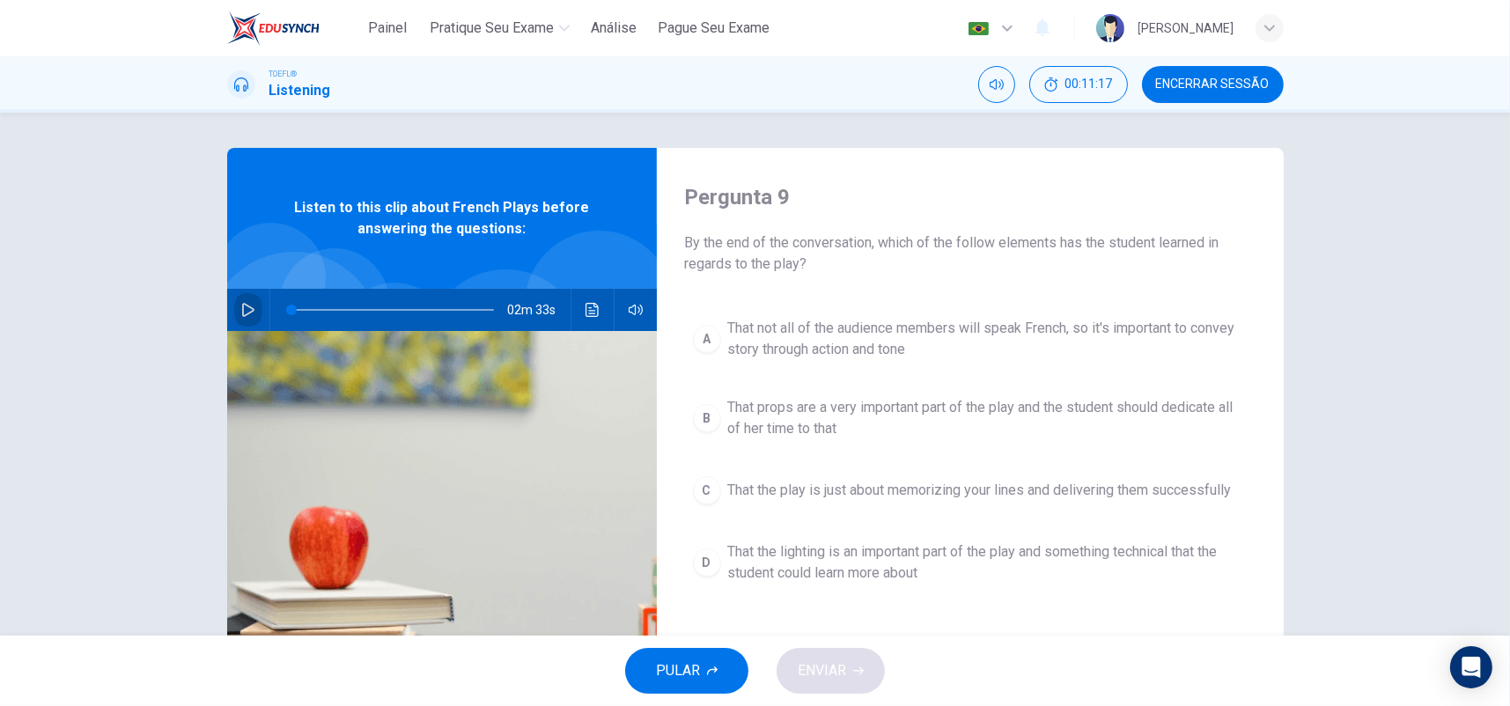
click at [252, 307] on button "button" at bounding box center [248, 310] width 28 height 42
type input "0"
click at [886, 339] on span "That not all of the audience members will speak French, so it's important to co…" at bounding box center [987, 339] width 519 height 42
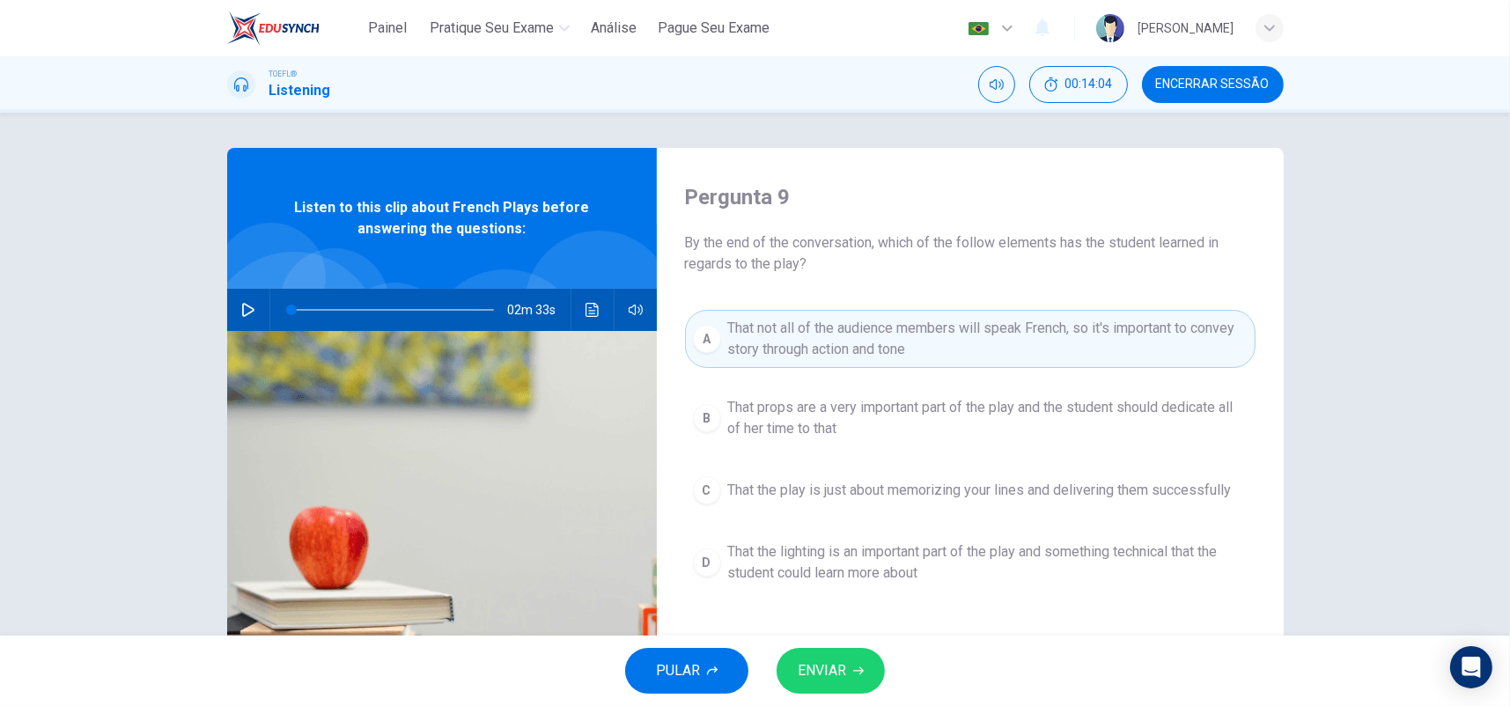
click at [843, 653] on button "ENVIAR" at bounding box center [830, 671] width 108 height 46
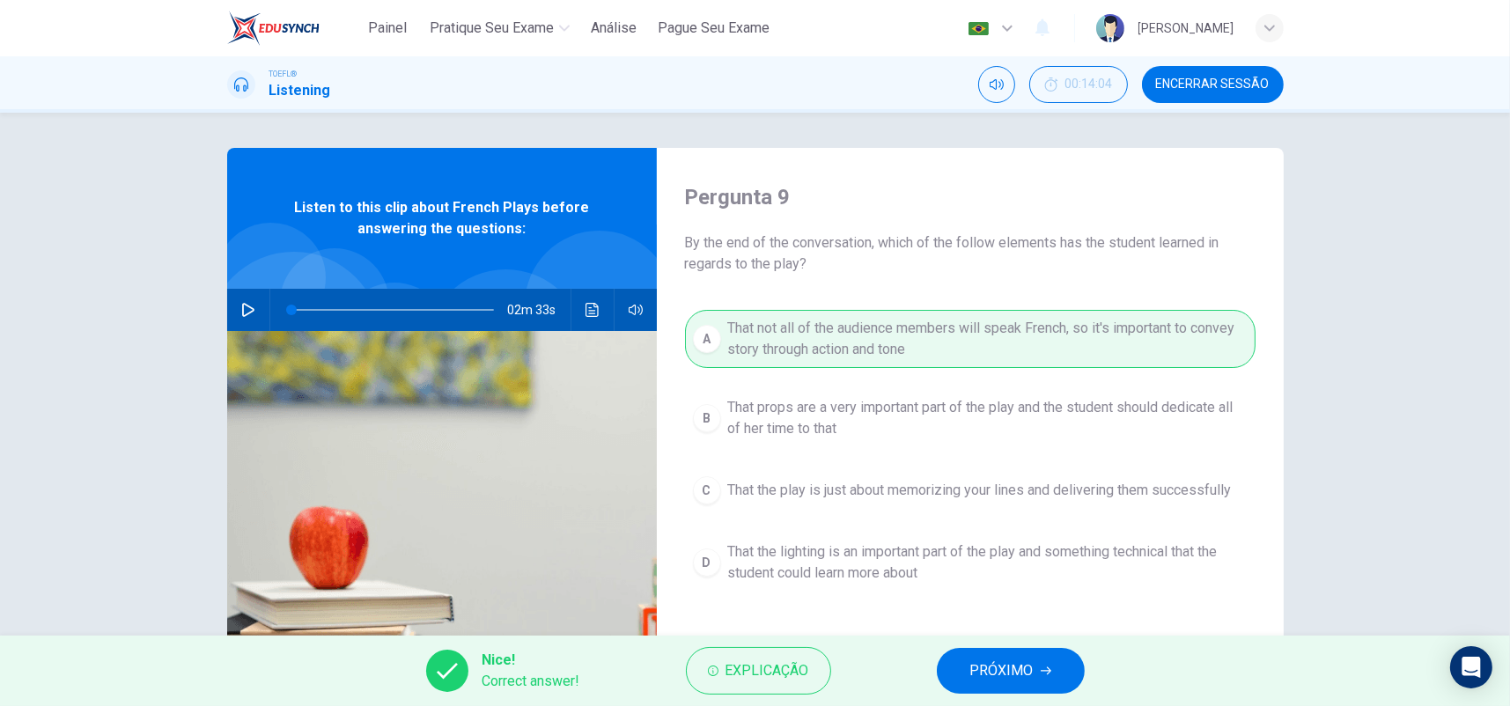
click at [980, 668] on span "PRÓXIMO" at bounding box center [1001, 670] width 63 height 25
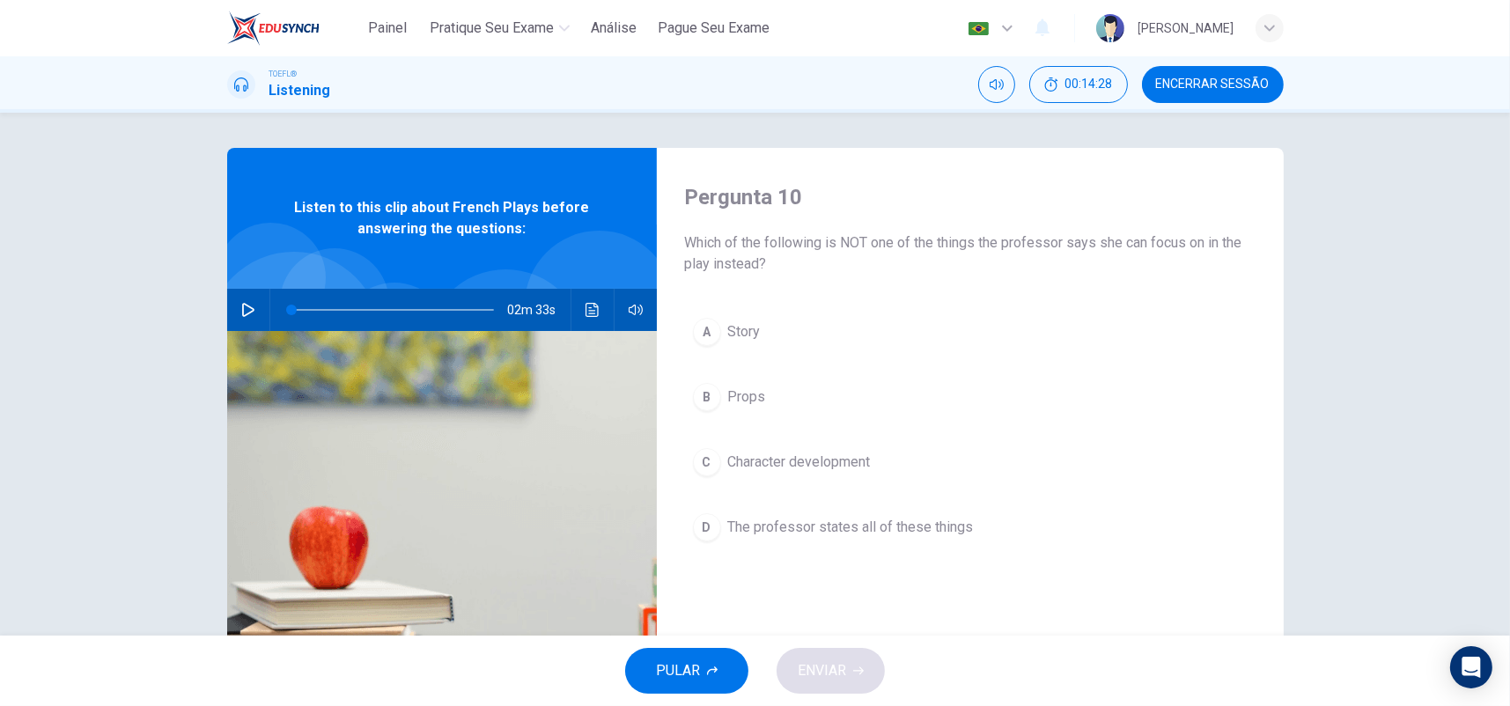
click at [741, 392] on span "Props" at bounding box center [747, 396] width 38 height 21
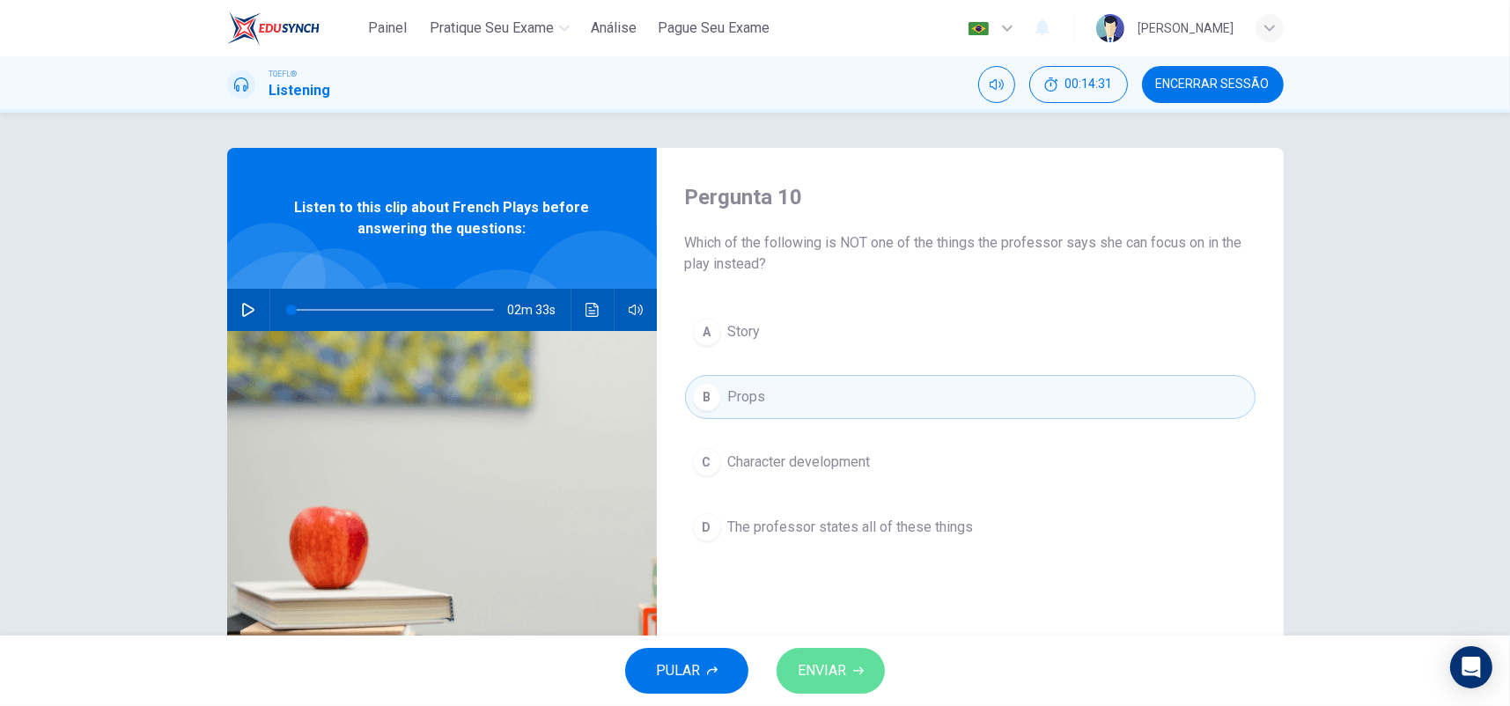
click at [849, 665] on button "ENVIAR" at bounding box center [830, 671] width 108 height 46
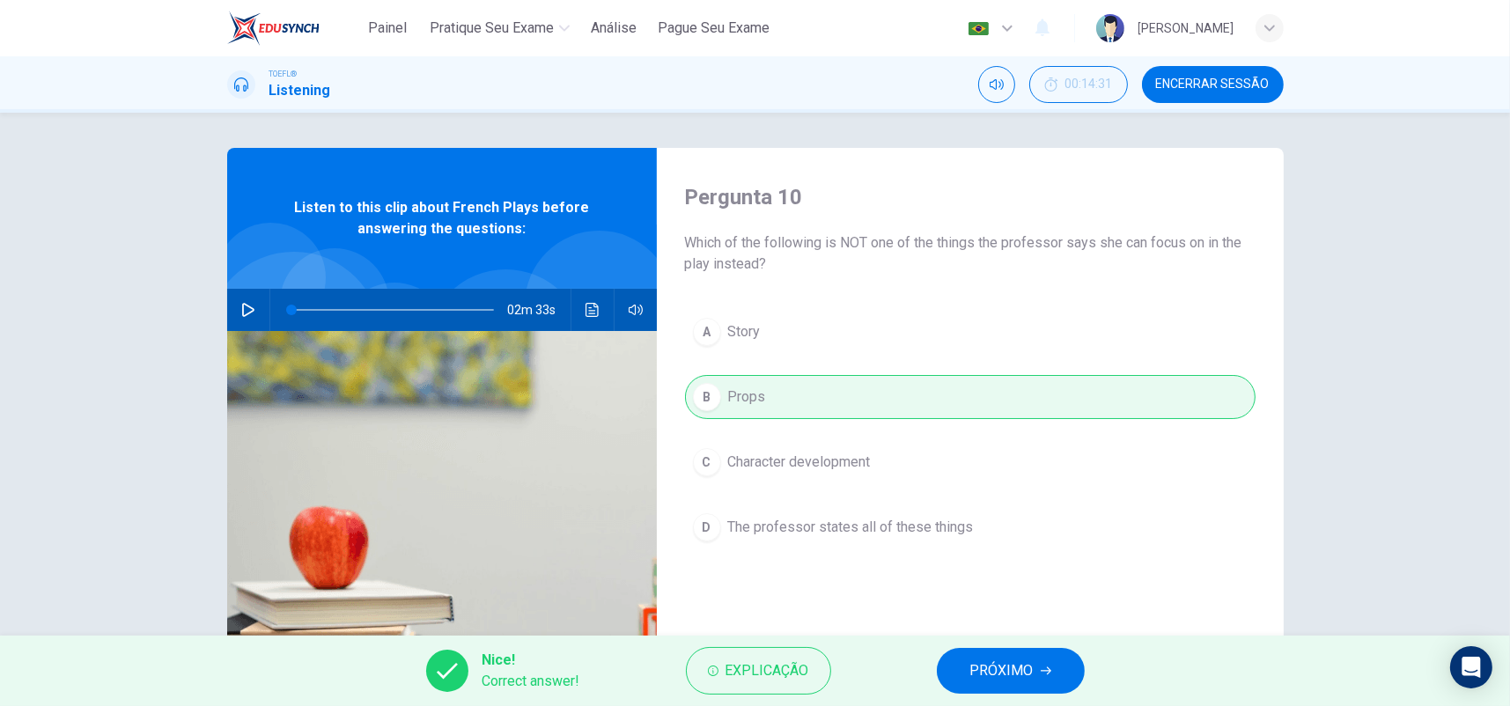
click at [995, 665] on span "PRÓXIMO" at bounding box center [1001, 670] width 63 height 25
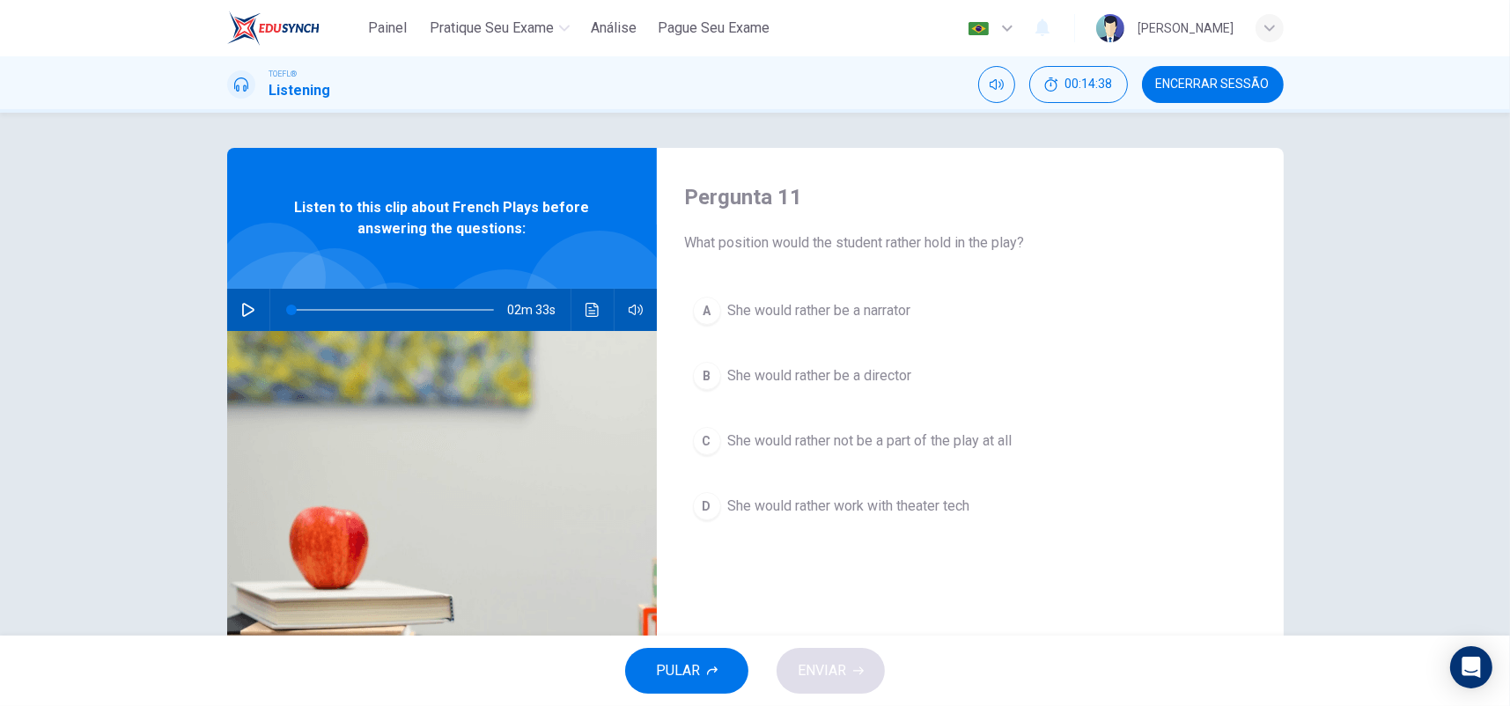
click at [997, 448] on span "She would rather not be a part of the play at all" at bounding box center [870, 440] width 284 height 21
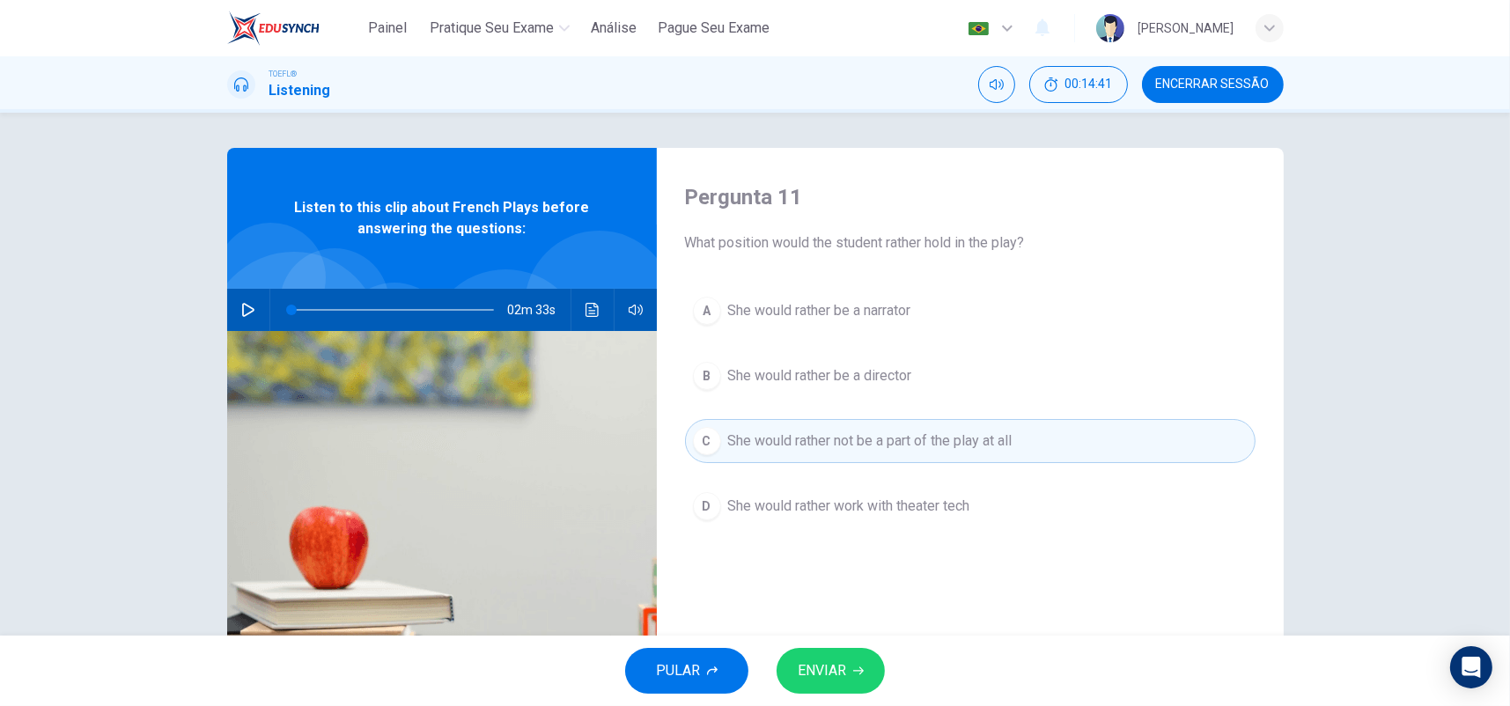
click at [897, 502] on span "She would rather work with theater tech" at bounding box center [849, 506] width 242 height 21
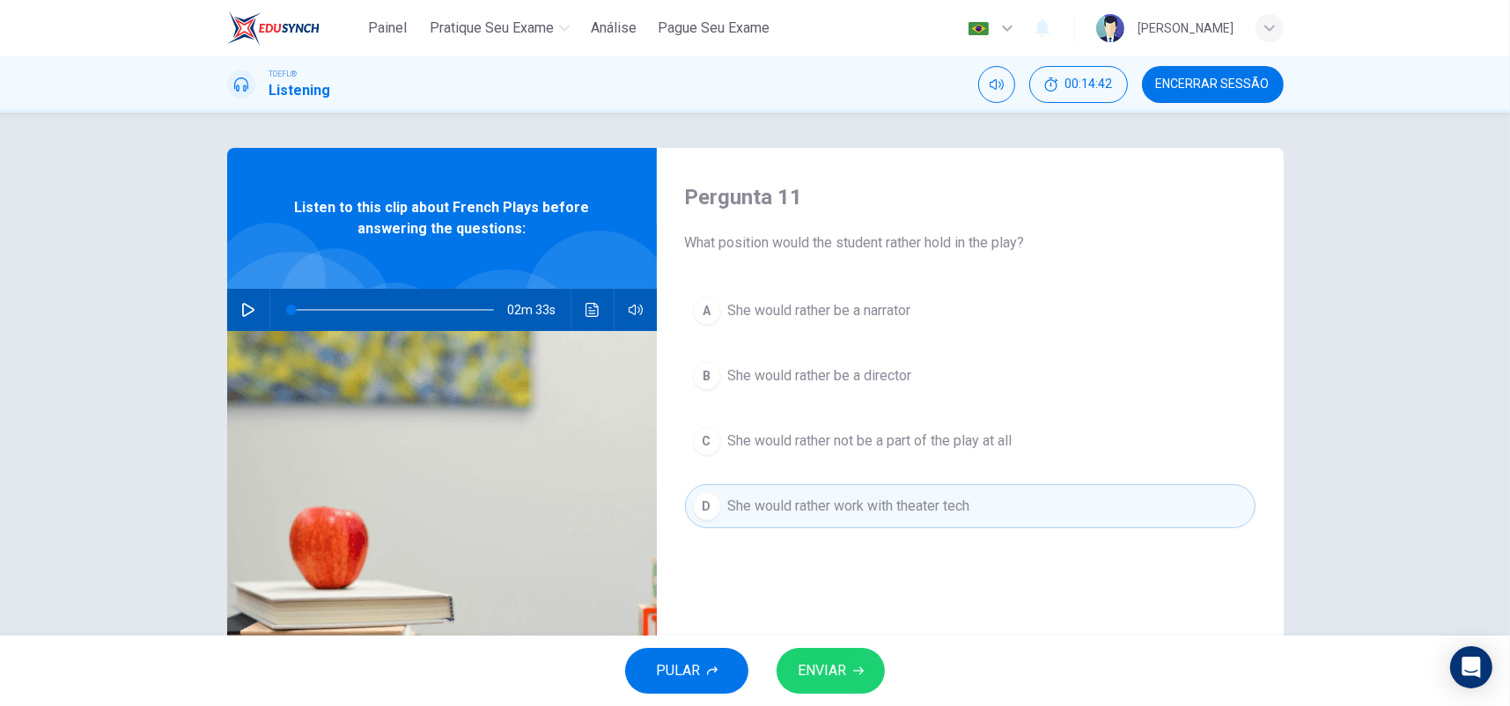
click at [836, 682] on span "ENVIAR" at bounding box center [822, 670] width 48 height 25
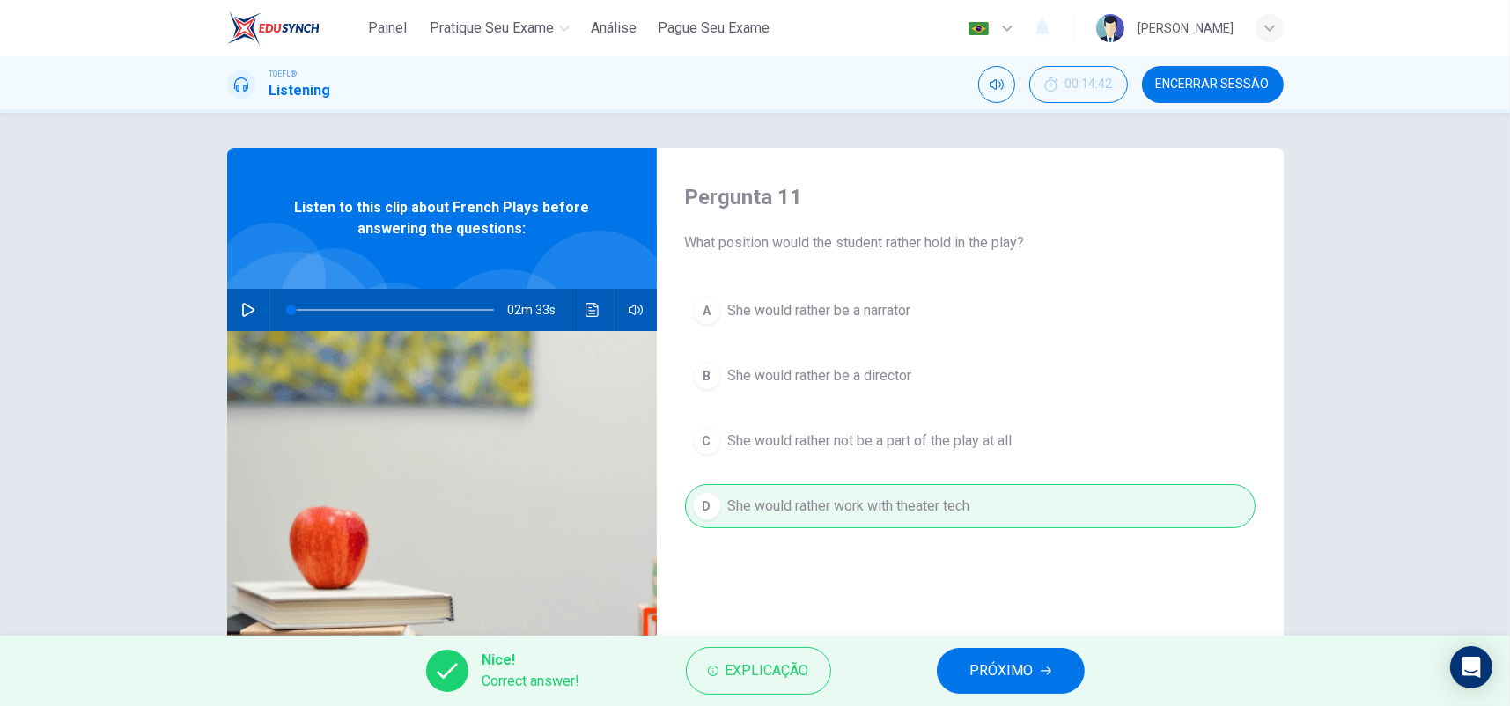
click at [966, 662] on button "PRÓXIMO" at bounding box center [1011, 671] width 148 height 46
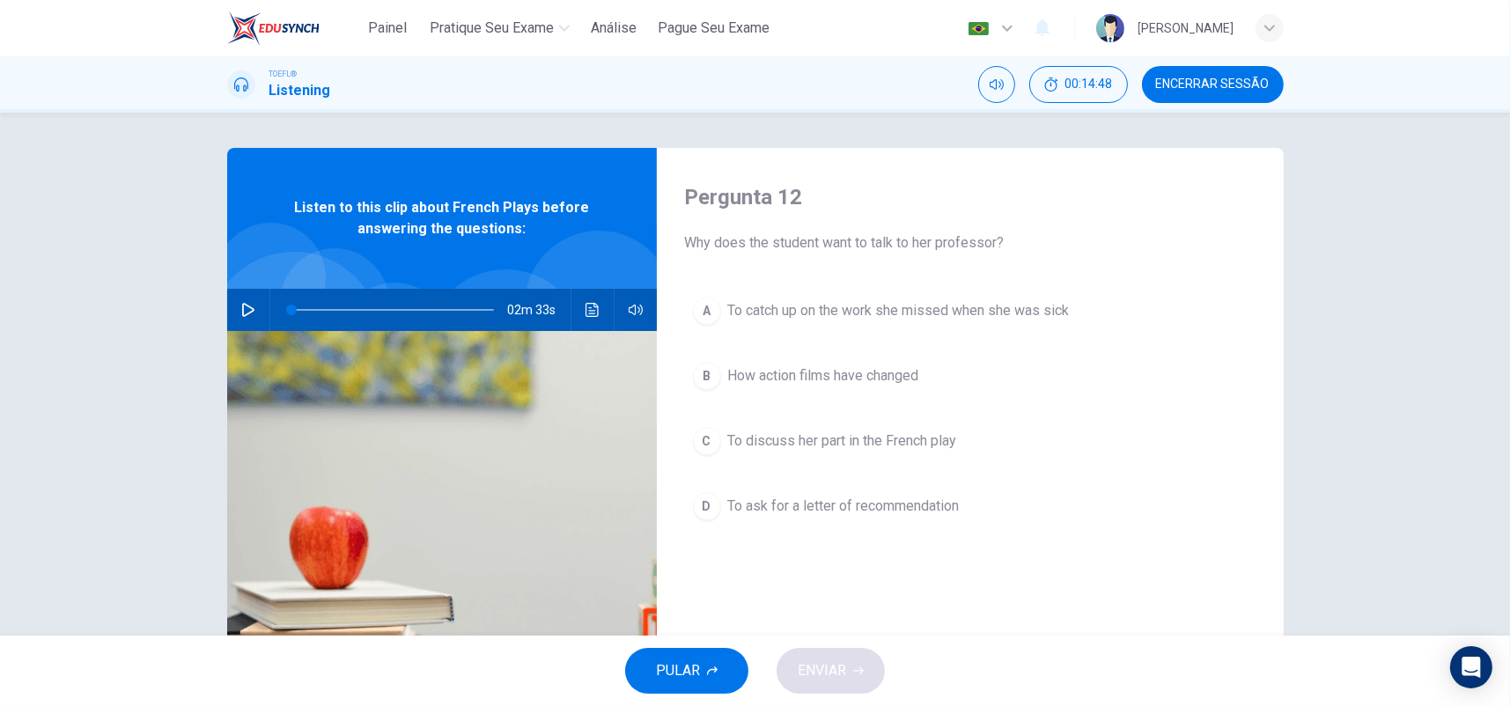
click at [905, 437] on span "To discuss her part in the French play" at bounding box center [842, 440] width 229 height 21
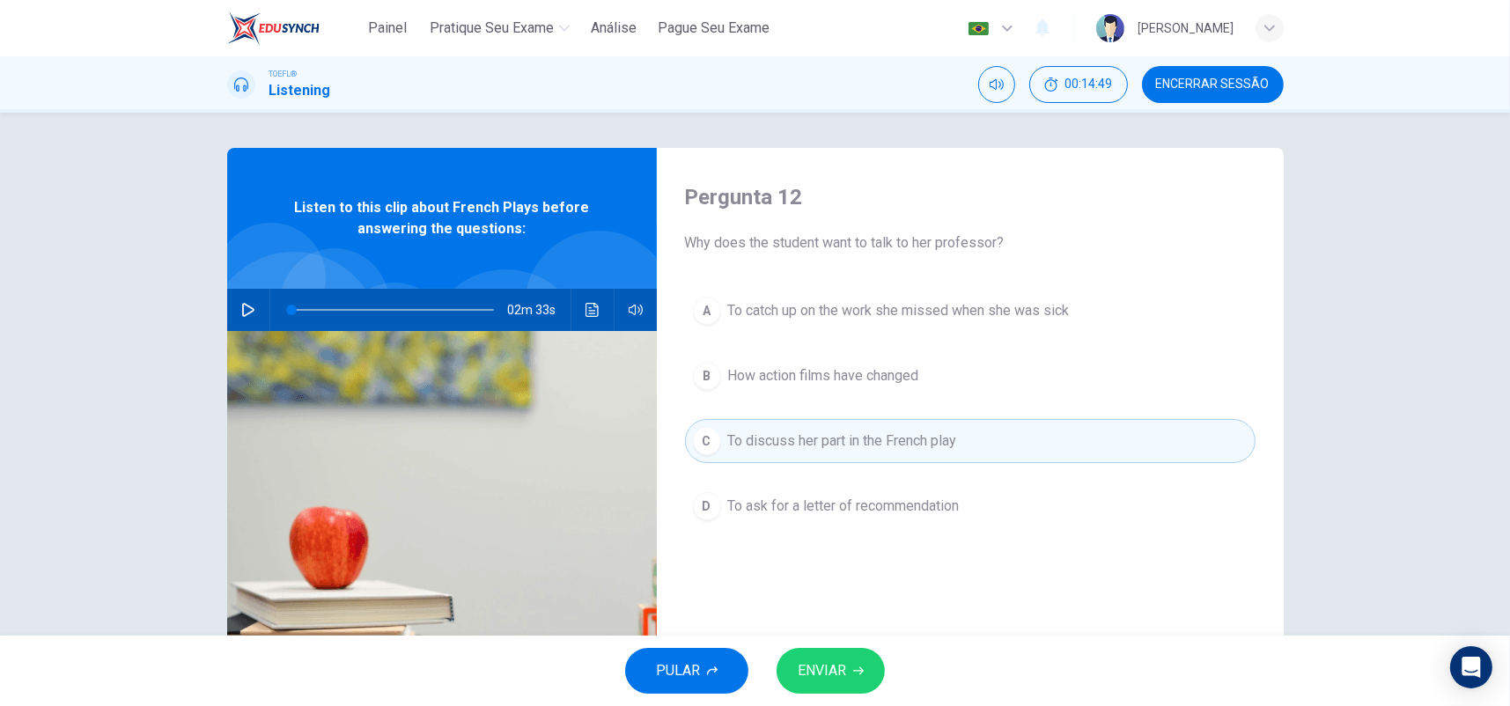
click at [847, 665] on button "ENVIAR" at bounding box center [830, 671] width 108 height 46
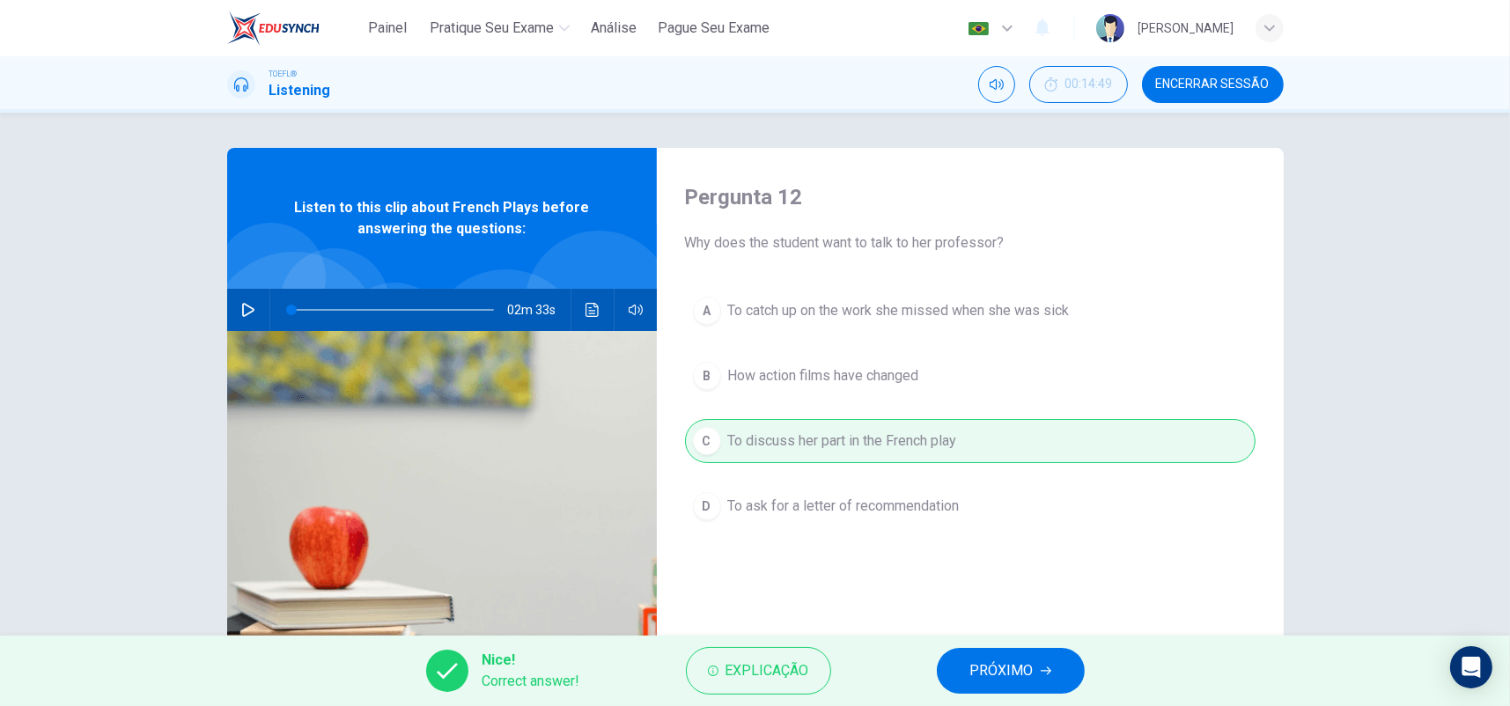
click at [961, 650] on button "PRÓXIMO" at bounding box center [1011, 671] width 148 height 46
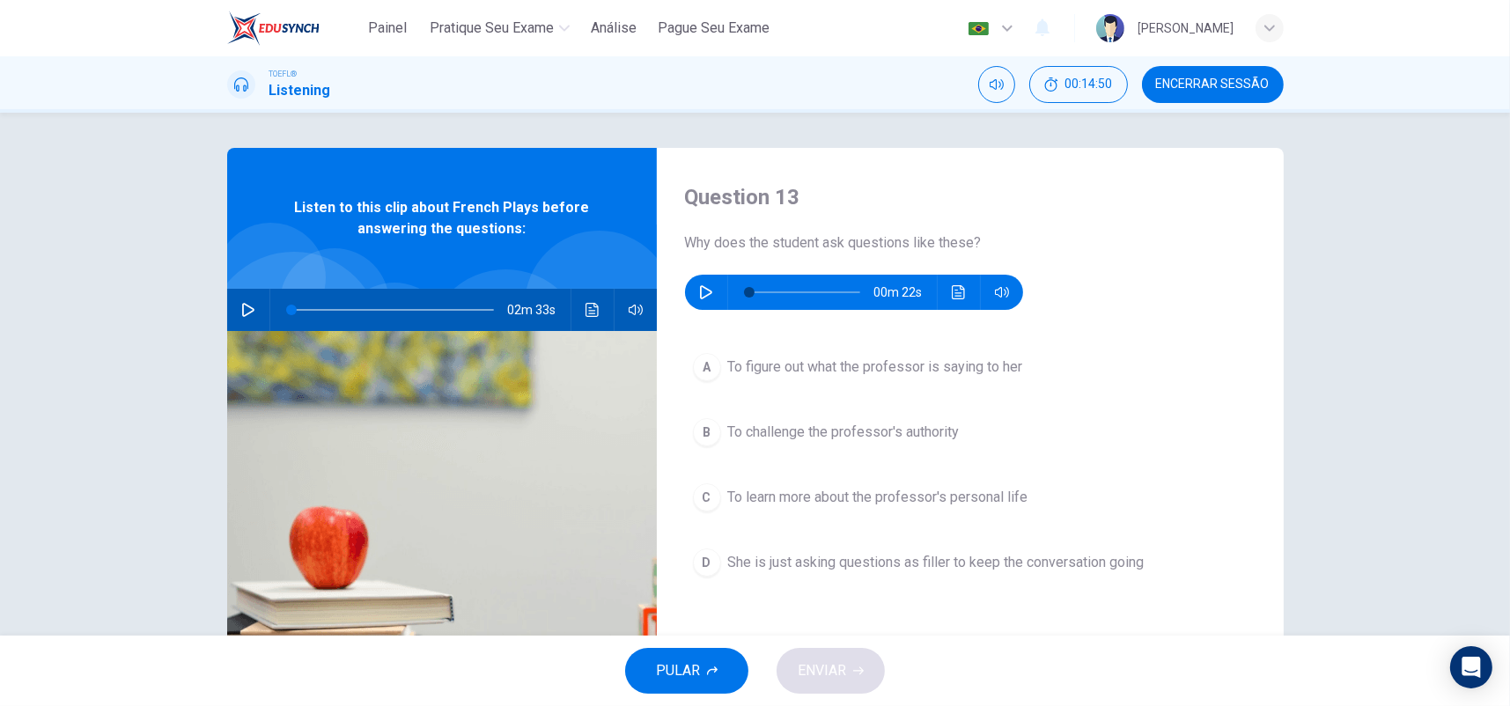
click at [703, 295] on icon "button" at bounding box center [706, 292] width 12 height 14
click at [761, 342] on div "Question 13 Why does the student ask questions like these? 00m 02s A To figure …" at bounding box center [970, 454] width 627 height 612
click at [776, 364] on span "To figure out what the professor is saying to her" at bounding box center [875, 367] width 295 height 21
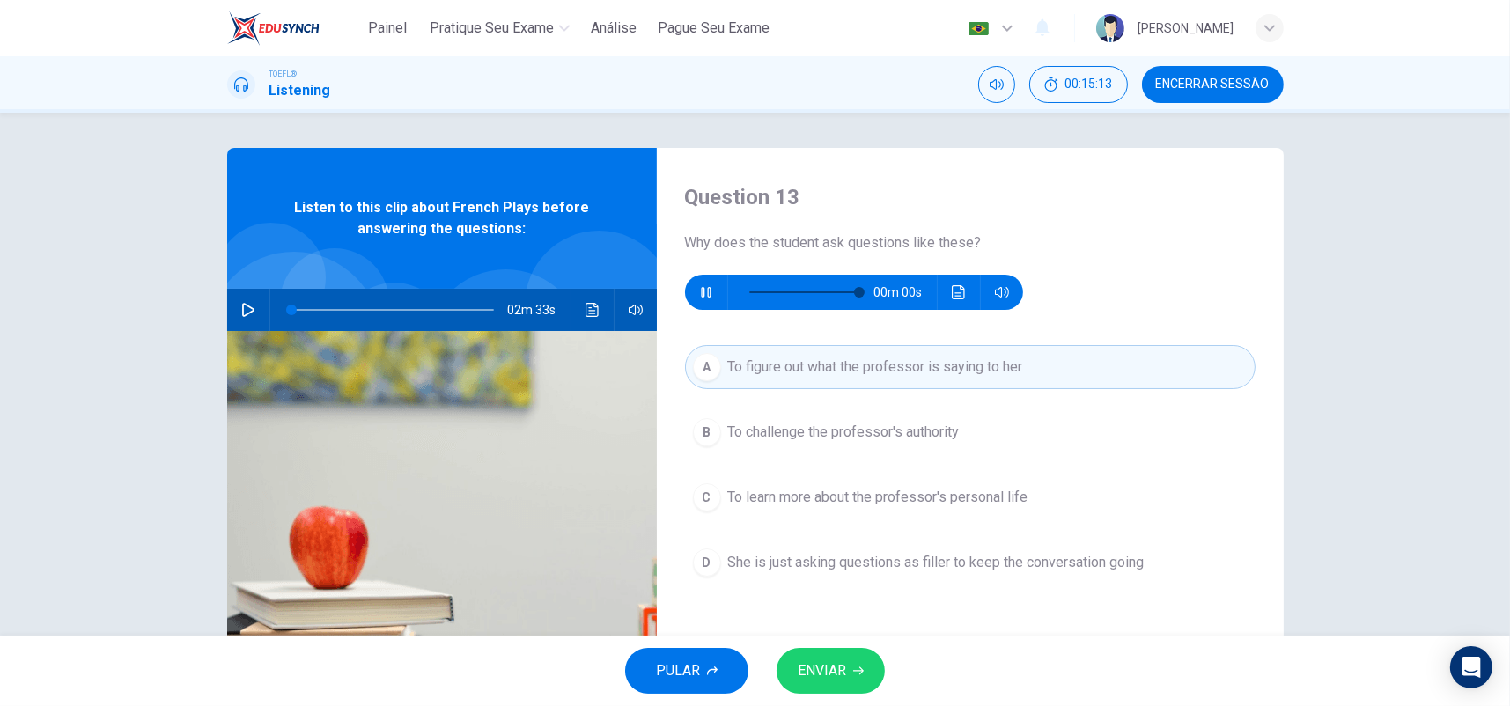
type input "0"
click at [847, 662] on button "ENVIAR" at bounding box center [830, 671] width 108 height 46
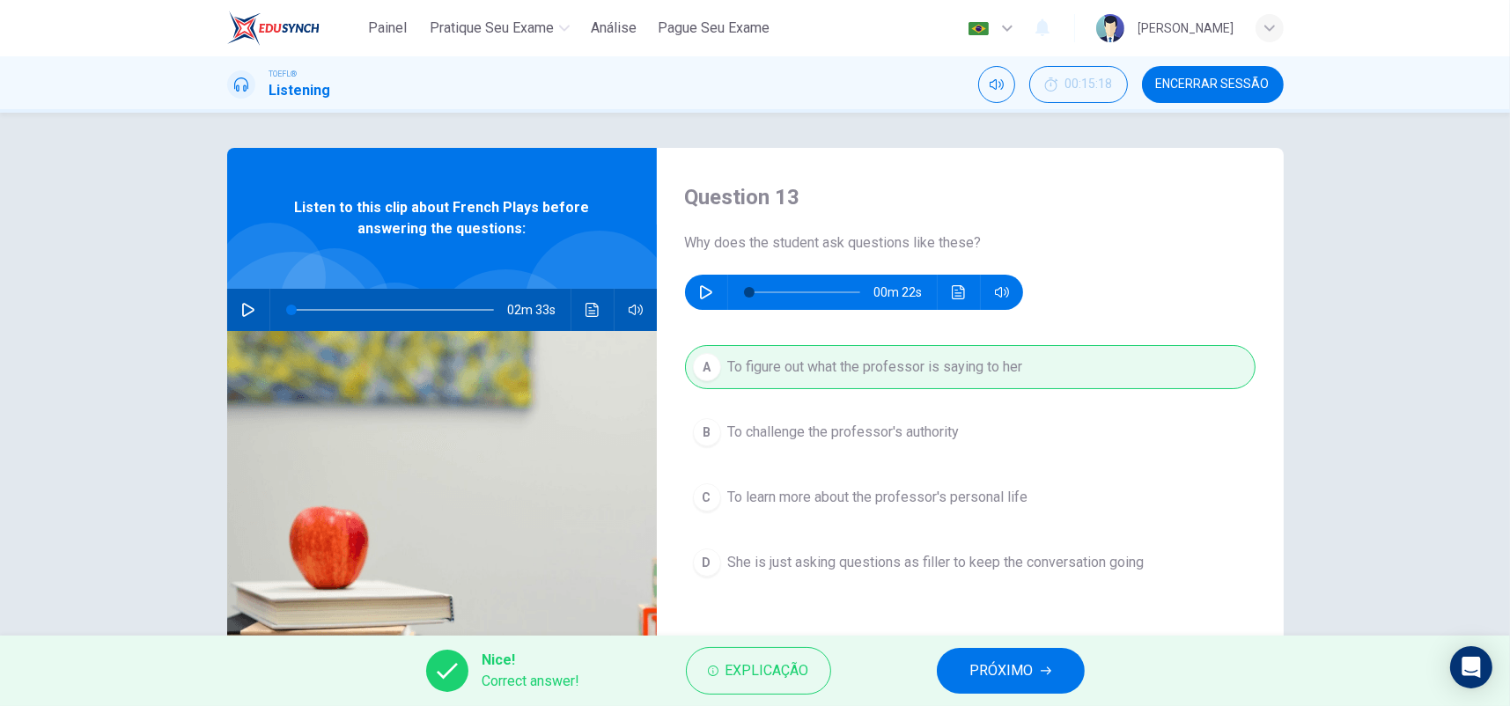
click at [960, 671] on button "PRÓXIMO" at bounding box center [1011, 671] width 148 height 46
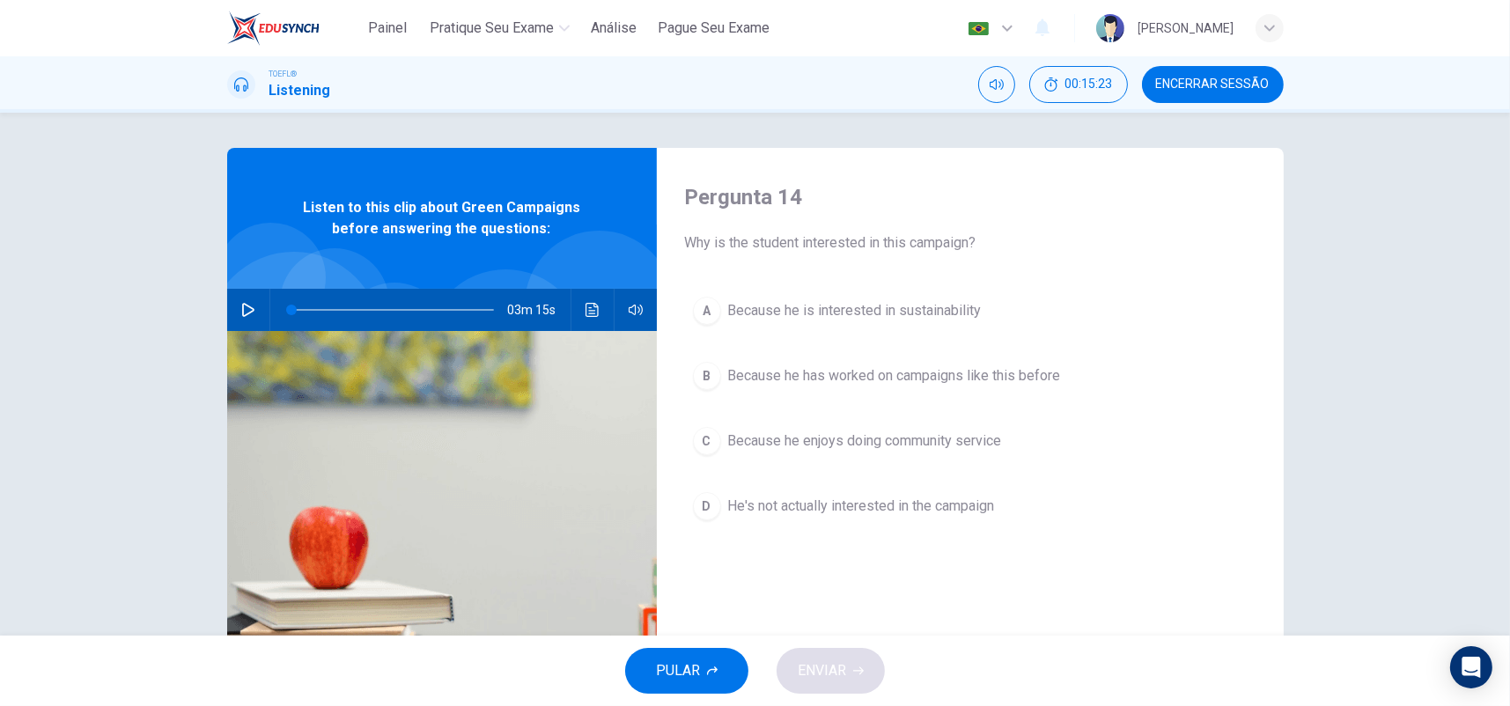
click at [1231, 86] on span "Encerrar Sessão" at bounding box center [1213, 84] width 114 height 14
